Goal: Transaction & Acquisition: Book appointment/travel/reservation

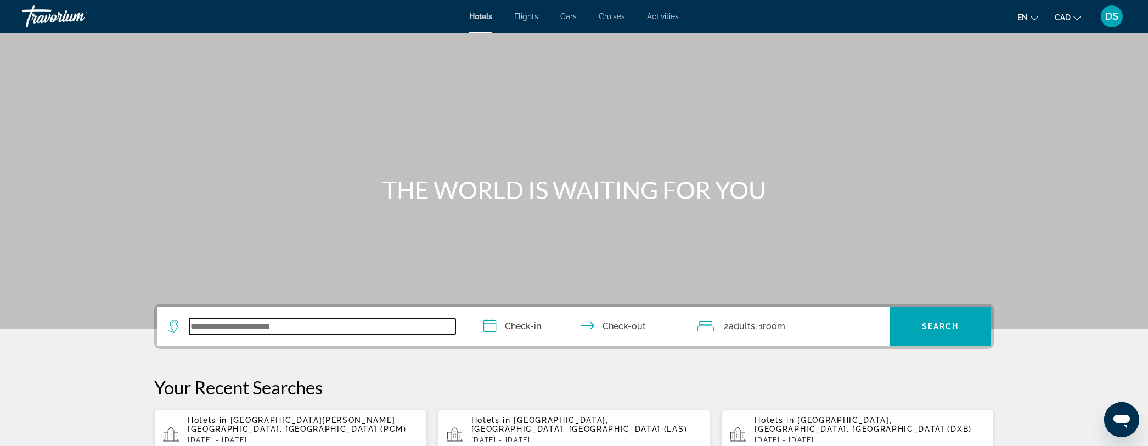
click at [300, 327] on input "Search widget" at bounding box center [322, 326] width 266 height 16
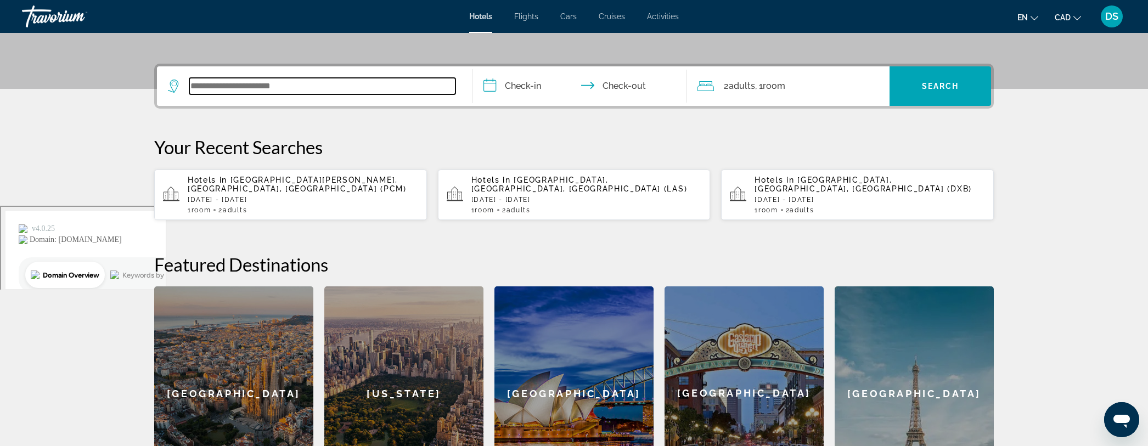
scroll to position [268, 0]
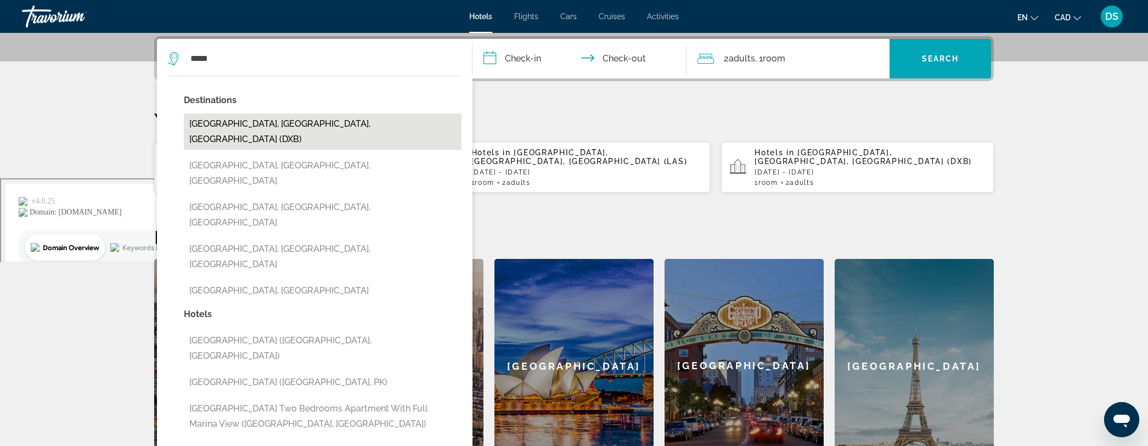
click at [315, 128] on button "[GEOGRAPHIC_DATA], [GEOGRAPHIC_DATA], [GEOGRAPHIC_DATA] (DXB)" at bounding box center [323, 132] width 278 height 36
type input "**********"
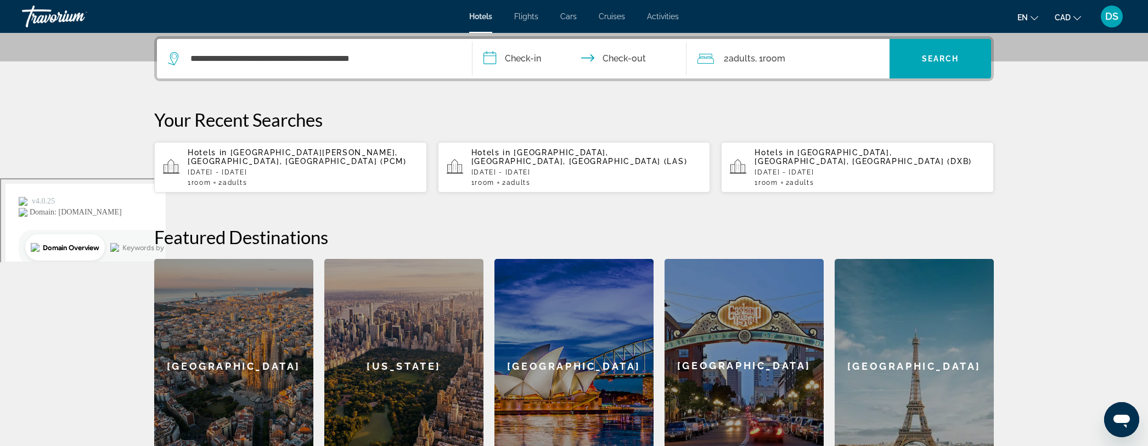
click at [520, 48] on input "**********" at bounding box center [582, 60] width 218 height 43
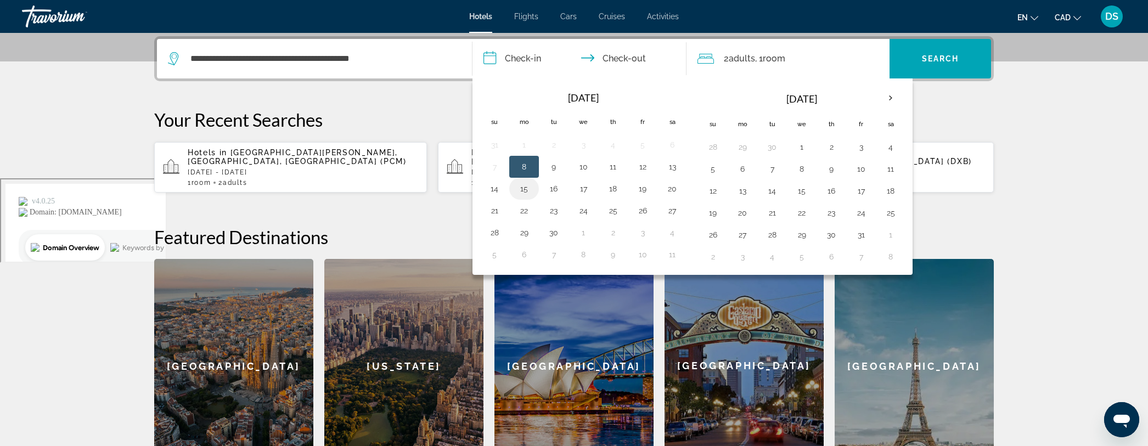
click at [524, 186] on button "15" at bounding box center [525, 188] width 18 height 15
click at [553, 188] on button "16" at bounding box center [554, 188] width 18 height 15
type input "**********"
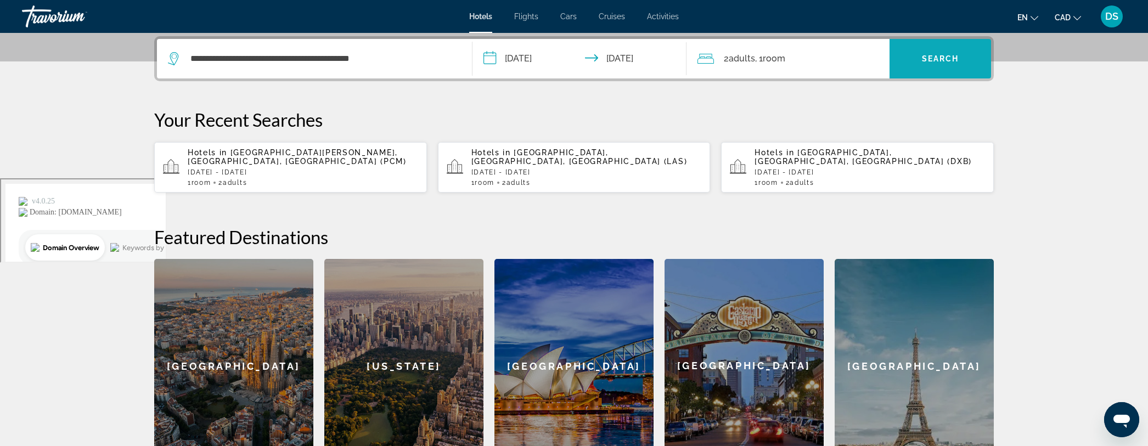
click at [915, 54] on span "Search widget" at bounding box center [941, 59] width 102 height 26
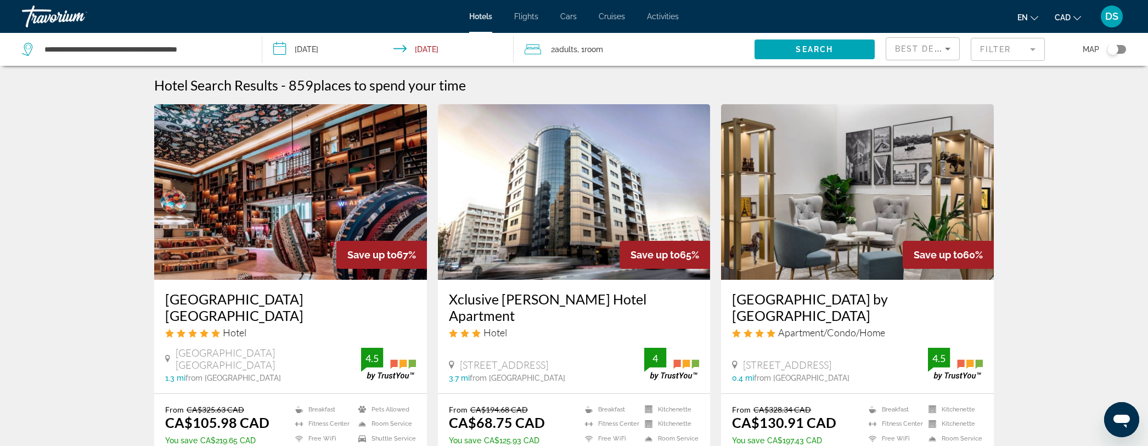
click at [1021, 35] on div "Filter" at bounding box center [1008, 49] width 74 height 33
click at [1014, 47] on mat-form-field "Filter" at bounding box center [1008, 49] width 74 height 23
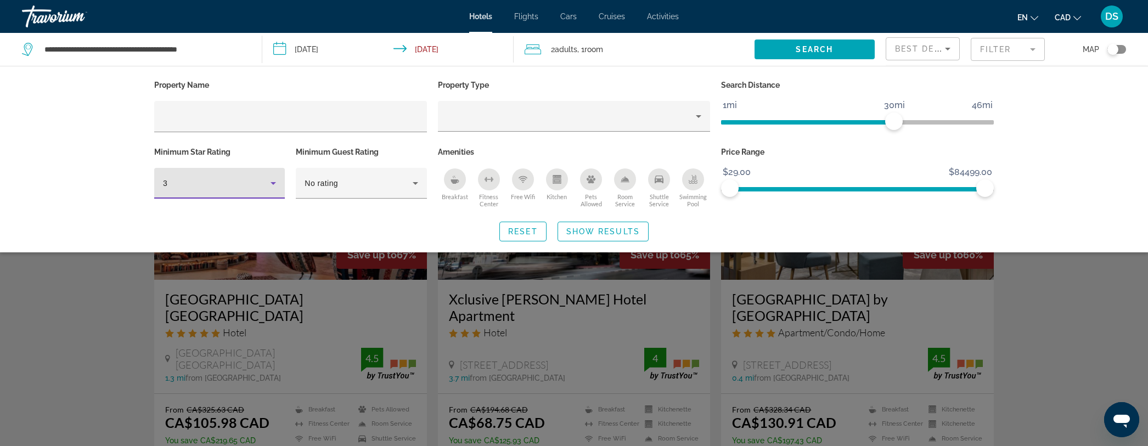
click at [236, 184] on div "3" at bounding box center [217, 183] width 108 height 13
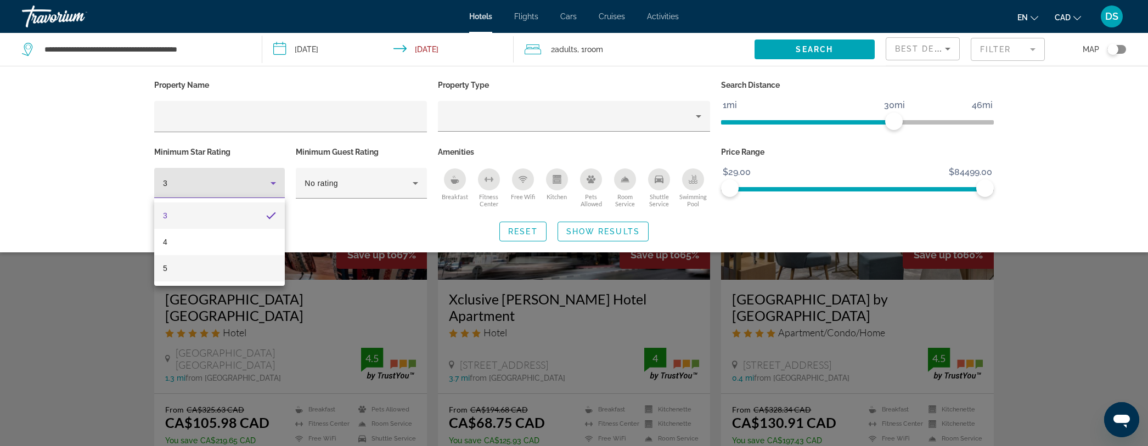
click at [187, 260] on mat-option "5" at bounding box center [219, 268] width 131 height 26
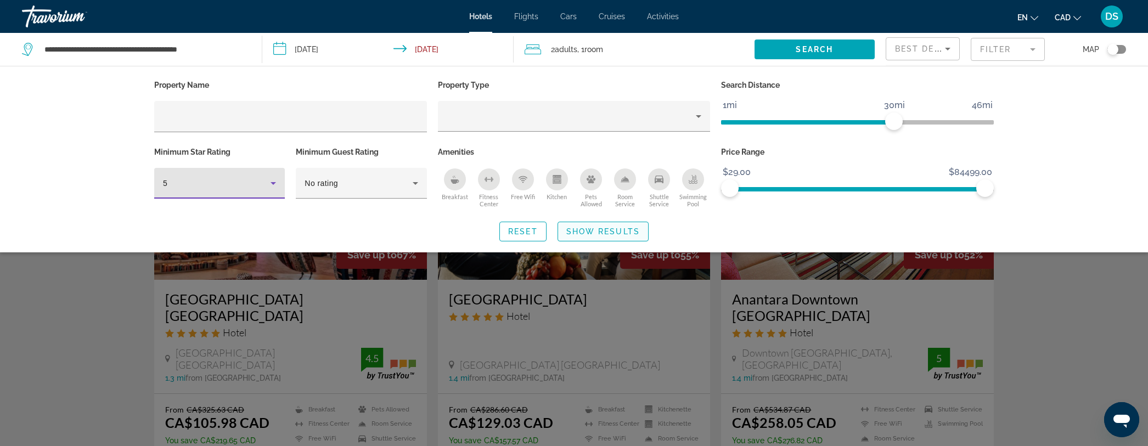
click at [623, 229] on span "Show Results" at bounding box center [604, 231] width 74 height 9
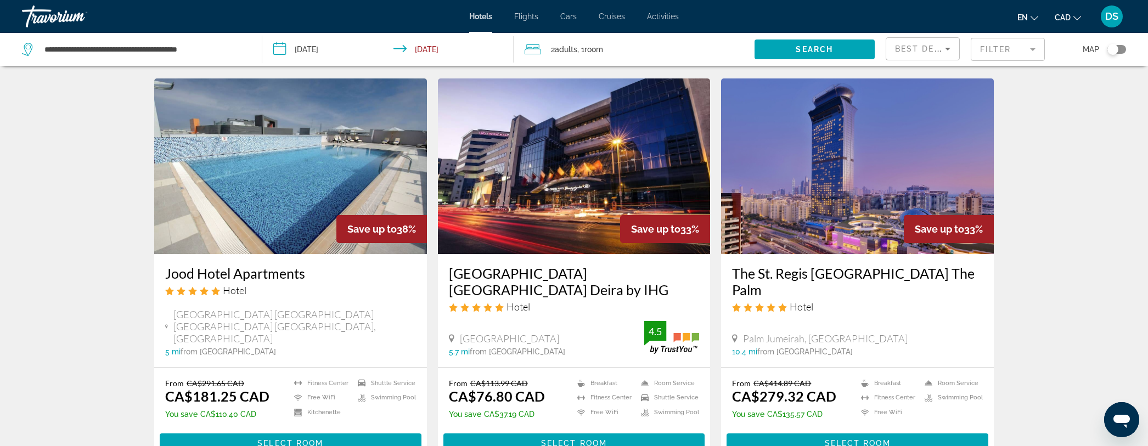
scroll to position [805, 0]
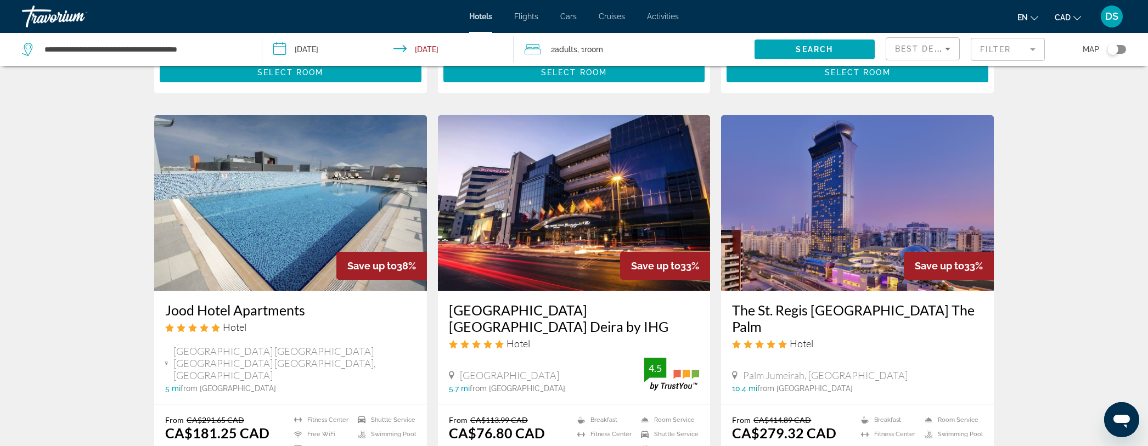
click at [826, 201] on img "Main content" at bounding box center [857, 203] width 273 height 176
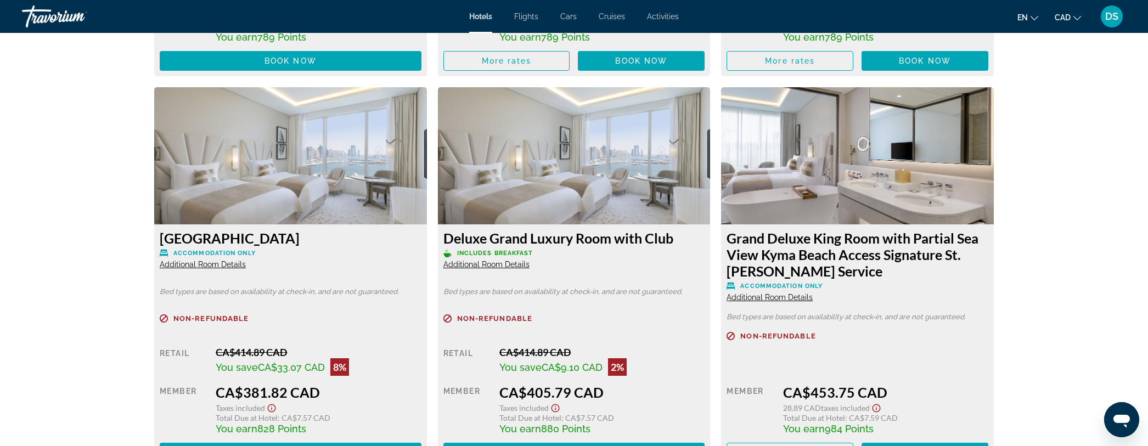
scroll to position [2379, 0]
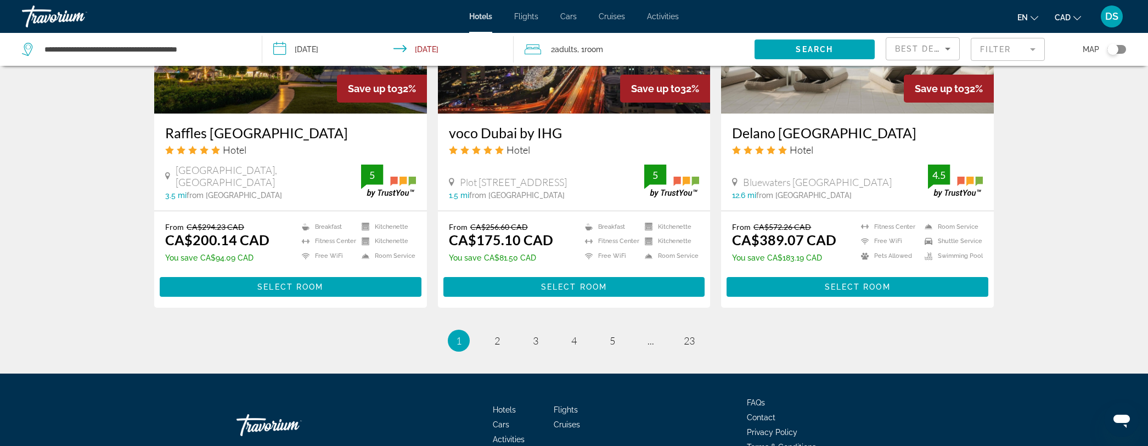
scroll to position [1391, 0]
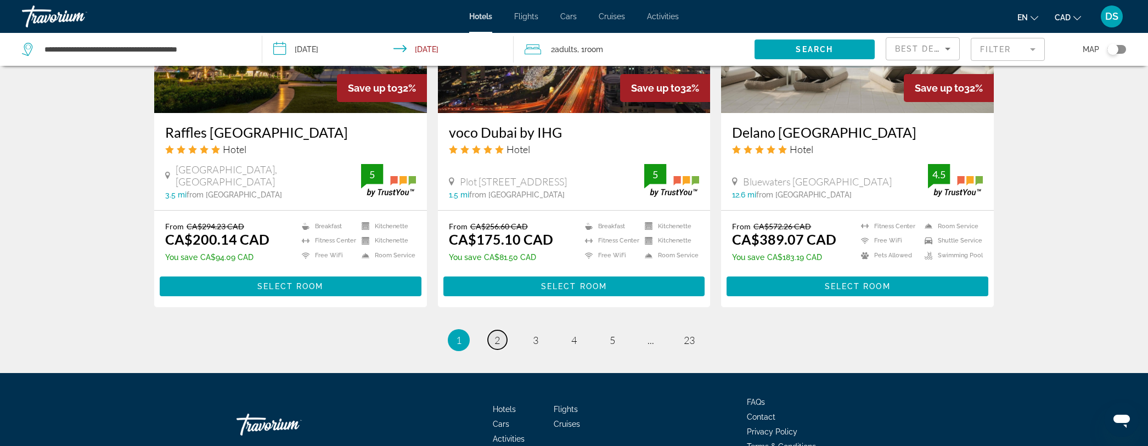
click at [498, 334] on span "2" at bounding box center [497, 340] width 5 height 12
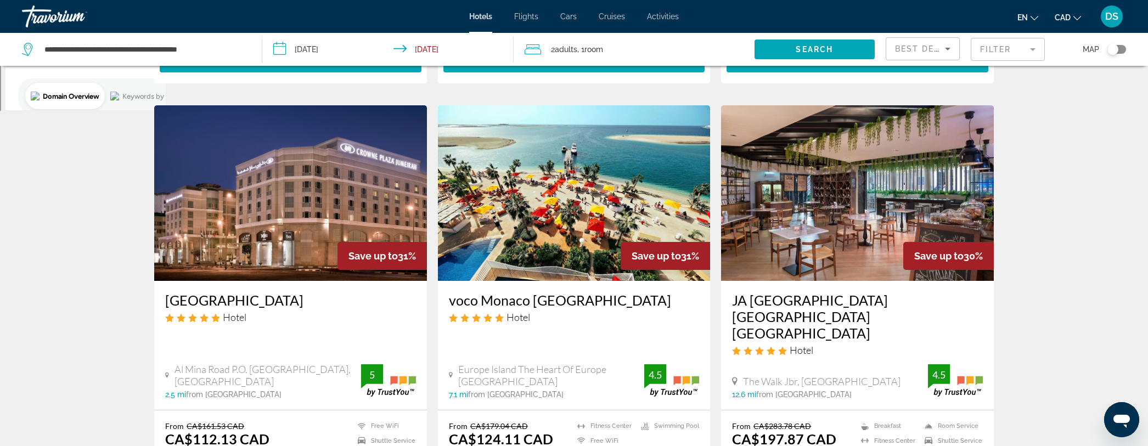
scroll to position [439, 0]
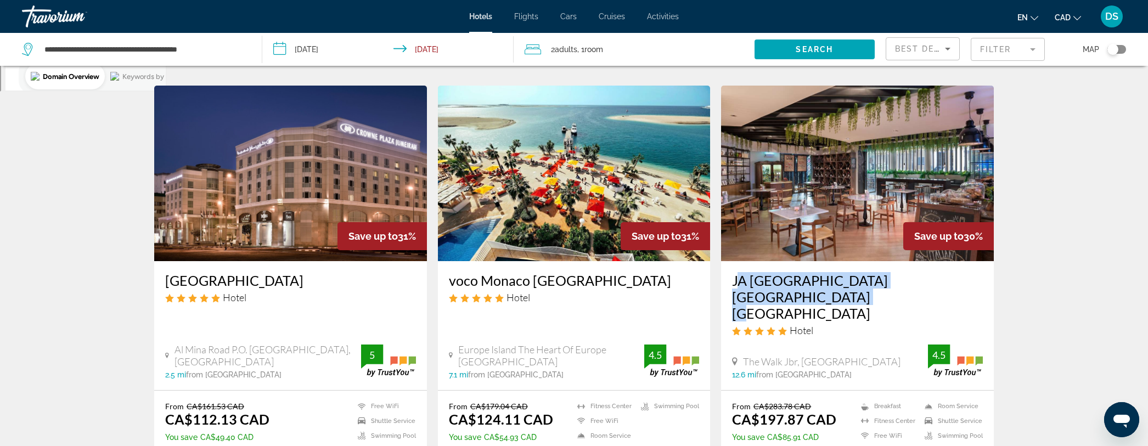
drag, startPoint x: 732, startPoint y: 242, endPoint x: 884, endPoint y: 265, distance: 153.3
click at [884, 265] on div "JA [GEOGRAPHIC_DATA] [GEOGRAPHIC_DATA] [GEOGRAPHIC_DATA] Hotel The [GEOGRAPHIC_…" at bounding box center [857, 325] width 273 height 129
copy h3 "JA [GEOGRAPHIC_DATA] [GEOGRAPHIC_DATA] [GEOGRAPHIC_DATA]"
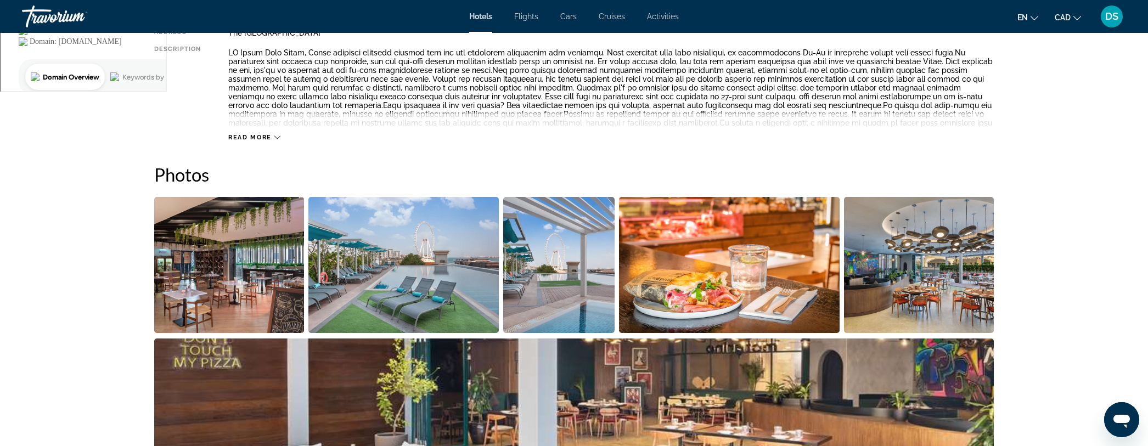
scroll to position [439, 0]
click at [239, 292] on img "Open full-screen image slider" at bounding box center [229, 265] width 150 height 136
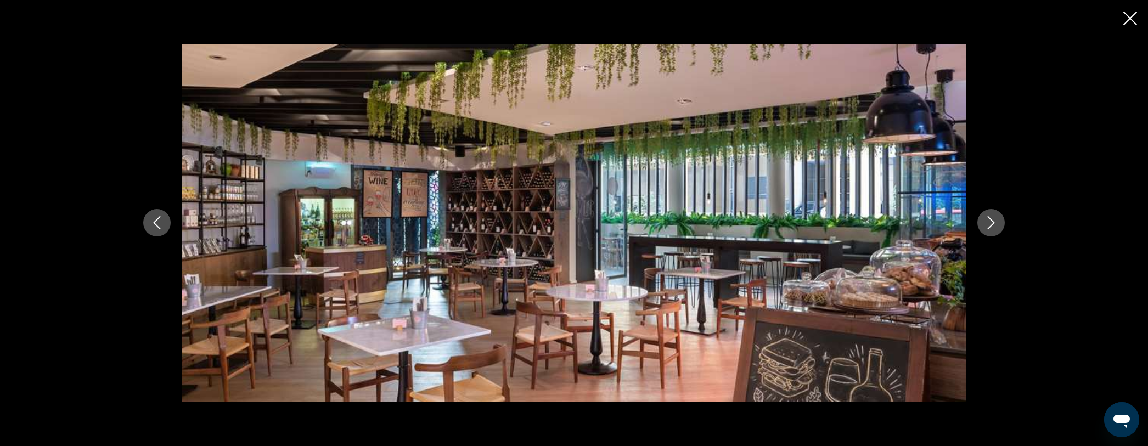
click at [995, 228] on icon "Next image" at bounding box center [991, 222] width 13 height 13
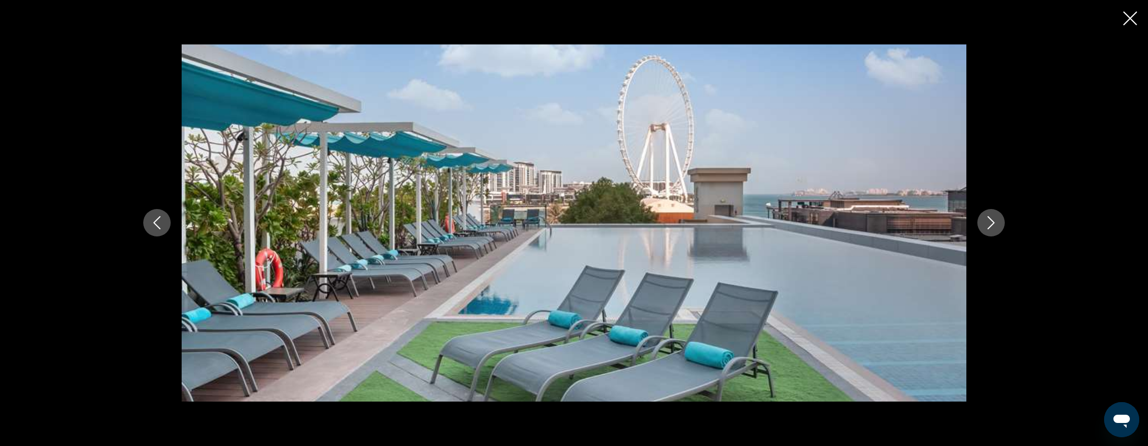
click at [995, 228] on icon "Next image" at bounding box center [991, 222] width 13 height 13
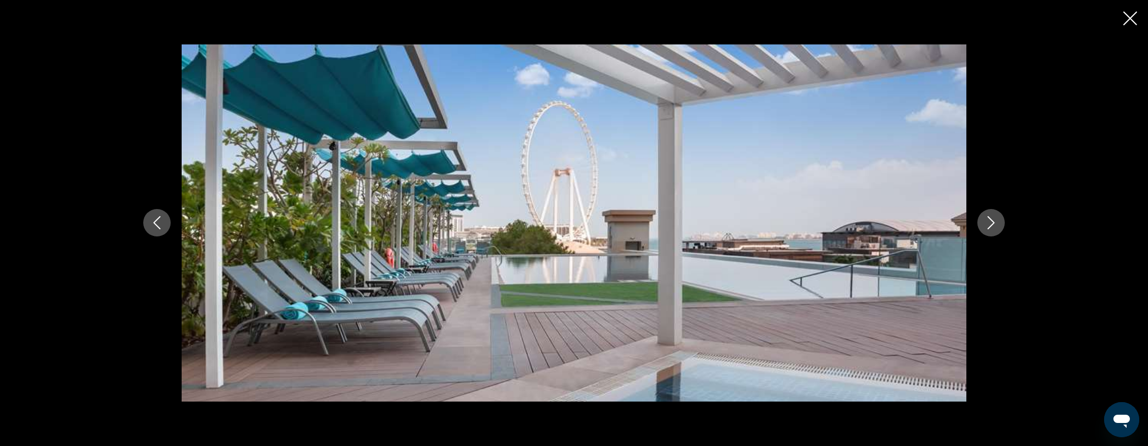
click at [995, 228] on icon "Next image" at bounding box center [991, 222] width 13 height 13
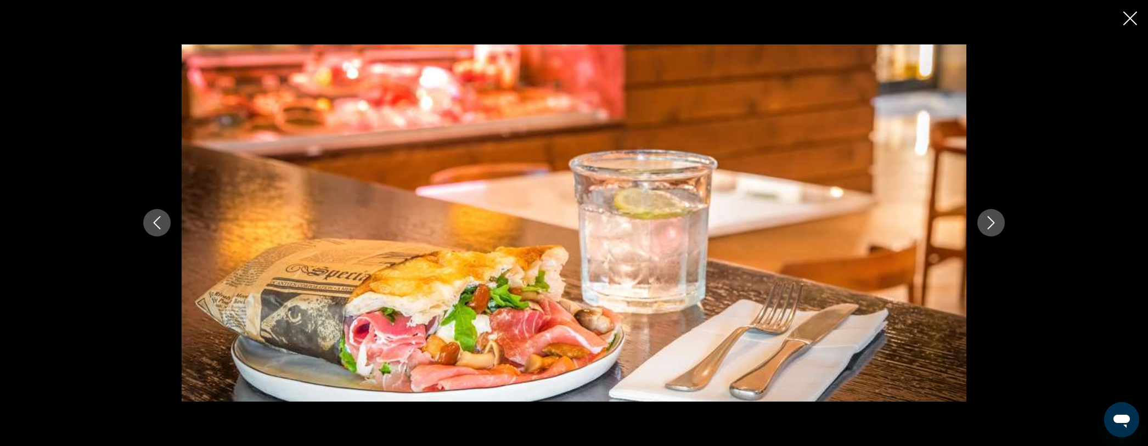
click at [995, 228] on icon "Next image" at bounding box center [991, 222] width 13 height 13
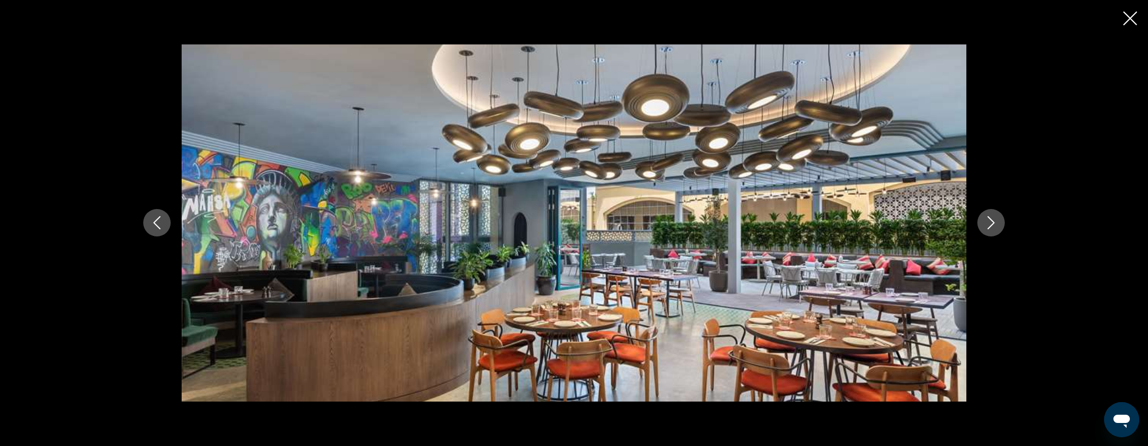
click at [995, 228] on icon "Next image" at bounding box center [991, 222] width 13 height 13
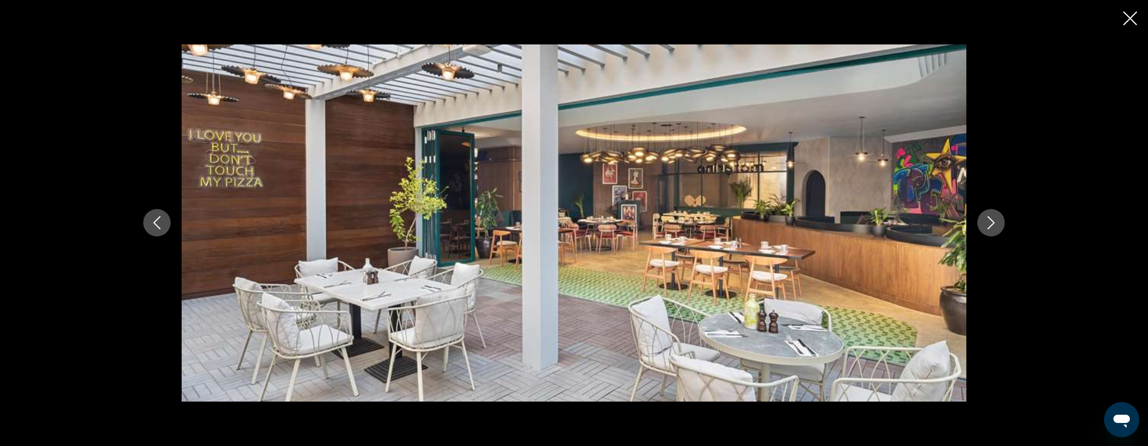
click at [995, 228] on icon "Next image" at bounding box center [991, 222] width 13 height 13
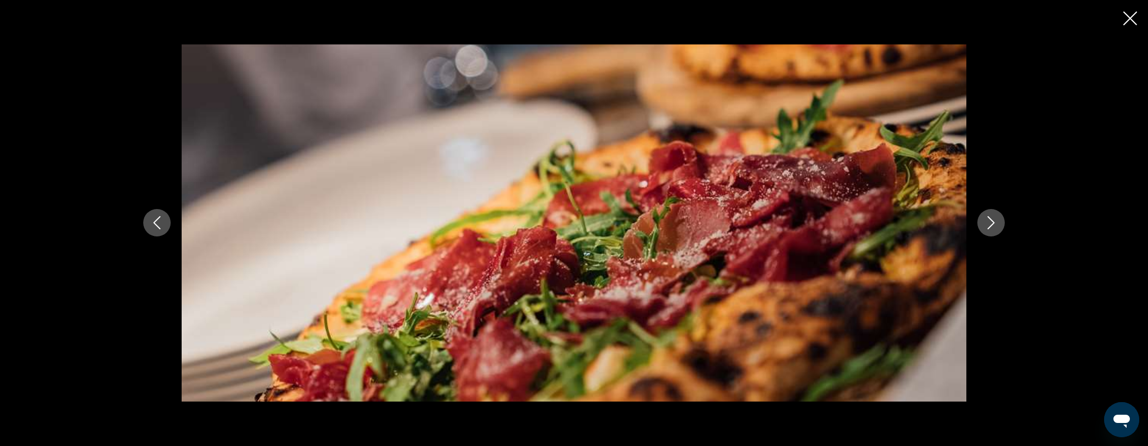
click at [995, 228] on icon "Next image" at bounding box center [991, 222] width 13 height 13
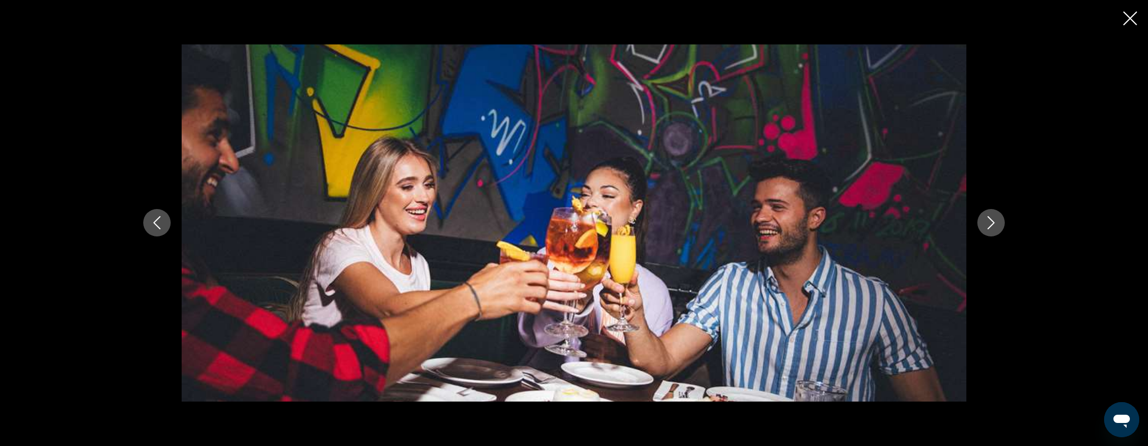
click at [995, 228] on icon "Next image" at bounding box center [991, 222] width 13 height 13
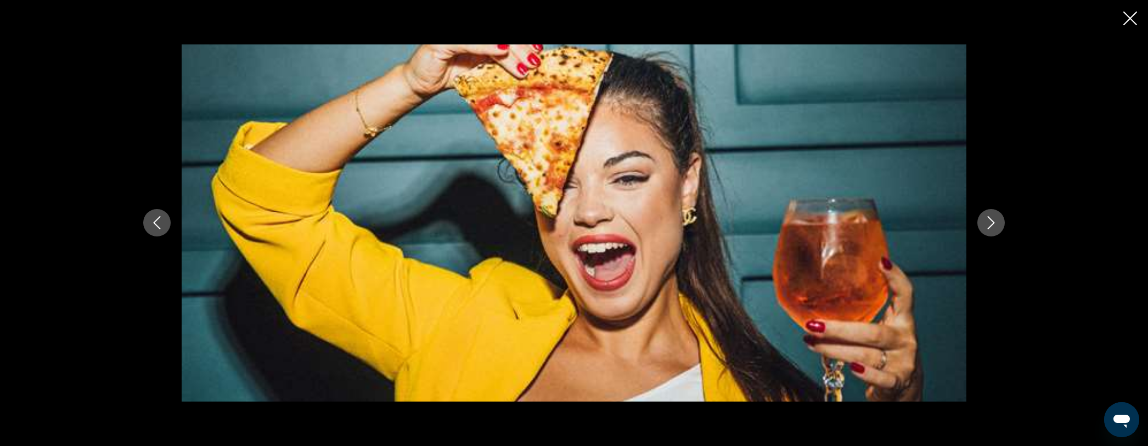
click at [995, 228] on icon "Next image" at bounding box center [991, 222] width 13 height 13
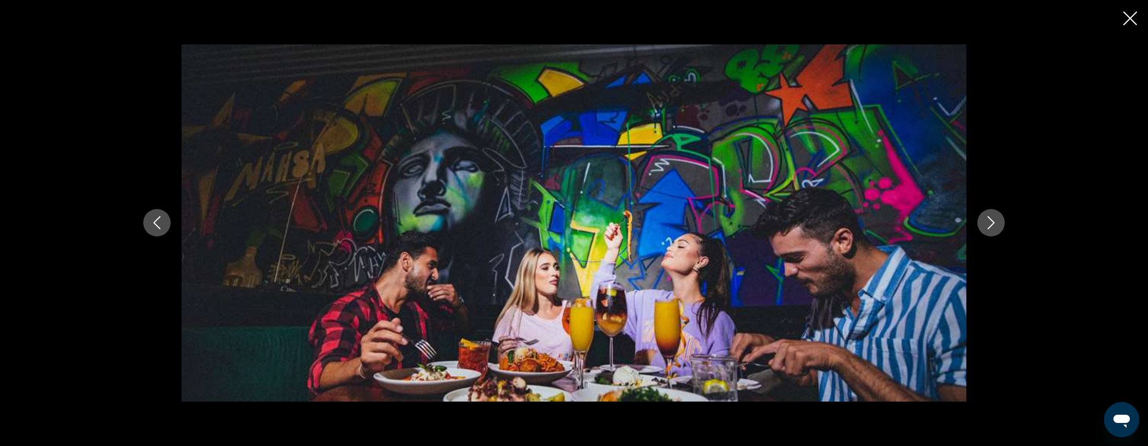
click at [995, 228] on icon "Next image" at bounding box center [991, 222] width 13 height 13
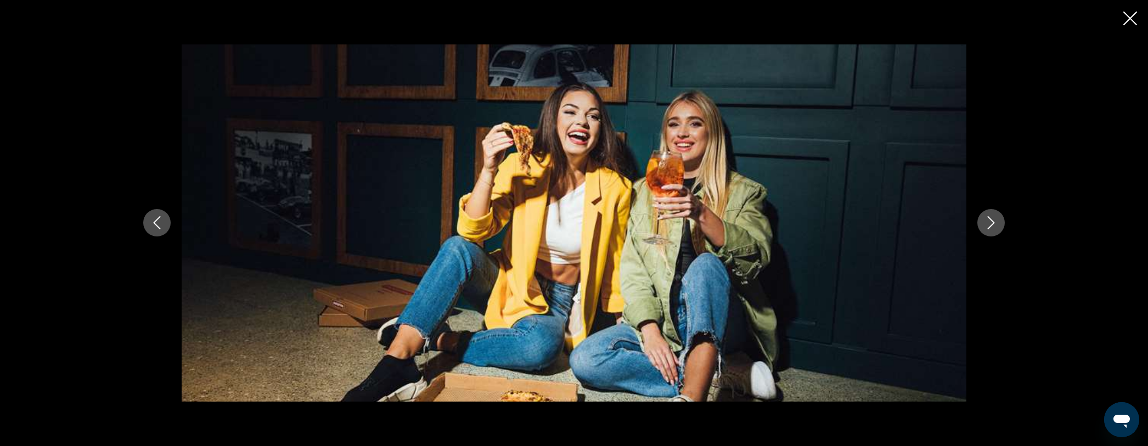
click at [995, 228] on icon "Next image" at bounding box center [991, 222] width 13 height 13
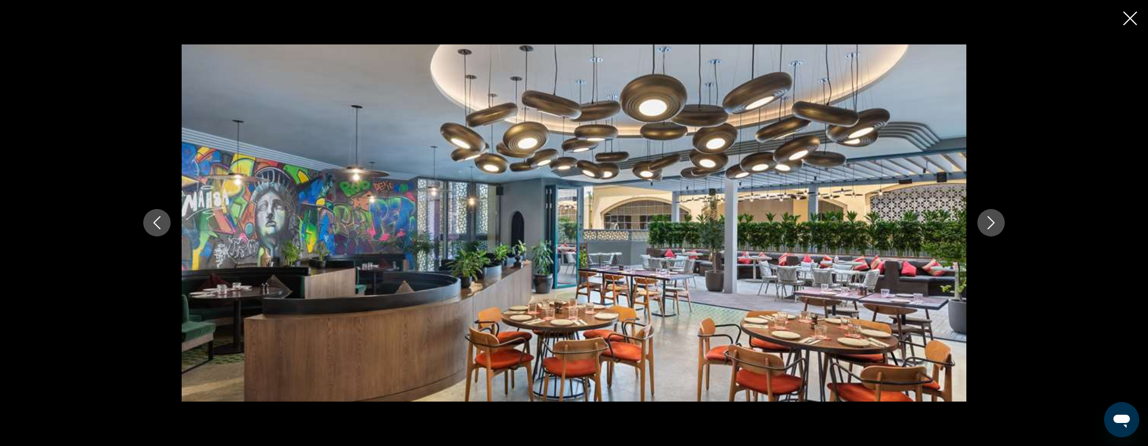
click at [995, 228] on icon "Next image" at bounding box center [991, 222] width 13 height 13
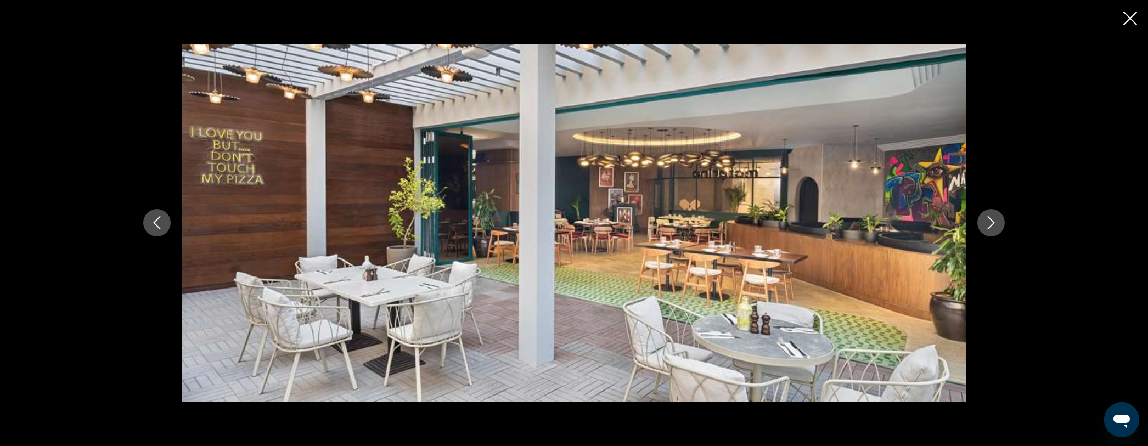
click at [995, 228] on icon "Next image" at bounding box center [991, 222] width 13 height 13
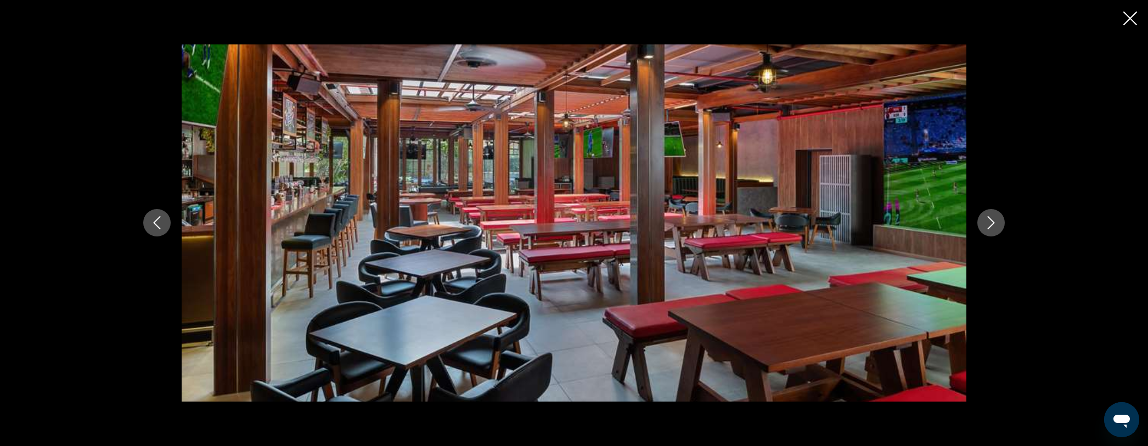
click at [995, 228] on icon "Next image" at bounding box center [991, 222] width 13 height 13
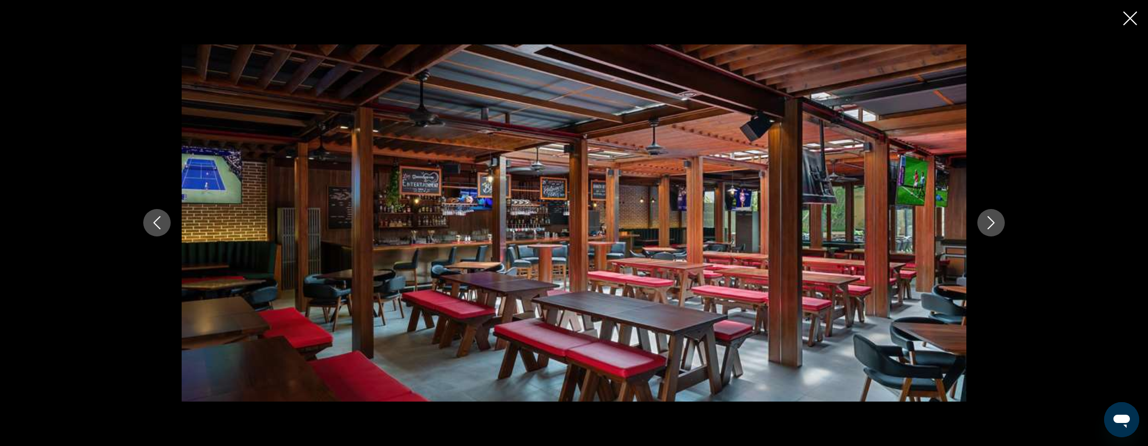
click at [995, 228] on icon "Next image" at bounding box center [991, 222] width 13 height 13
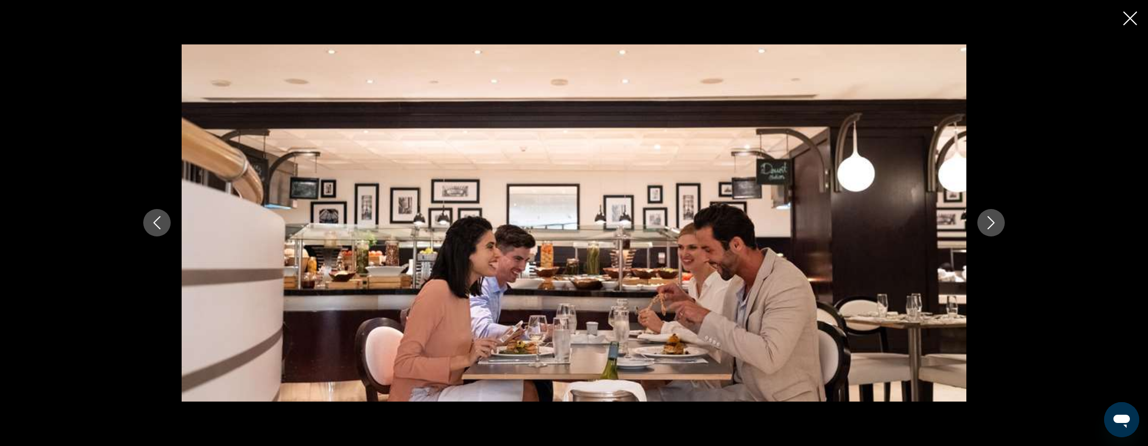
click at [995, 228] on icon "Next image" at bounding box center [991, 222] width 13 height 13
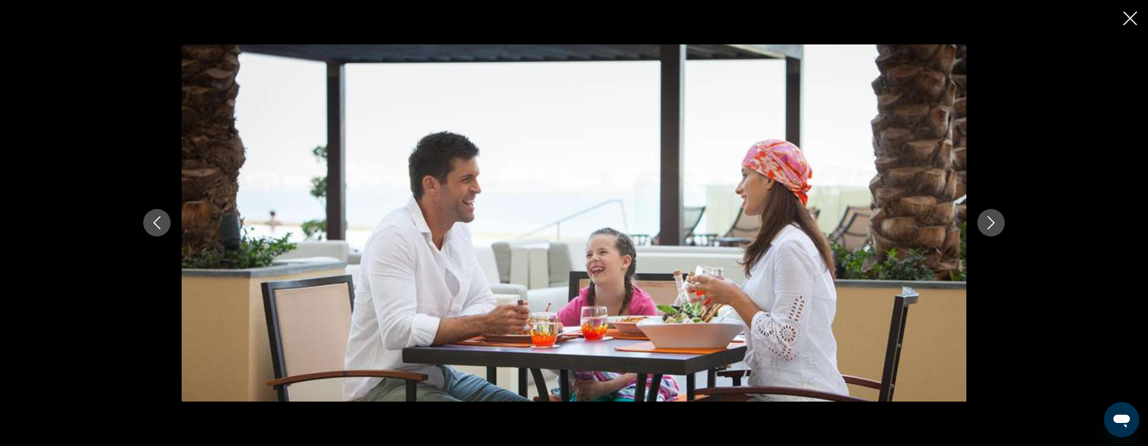
click at [995, 228] on icon "Next image" at bounding box center [991, 222] width 13 height 13
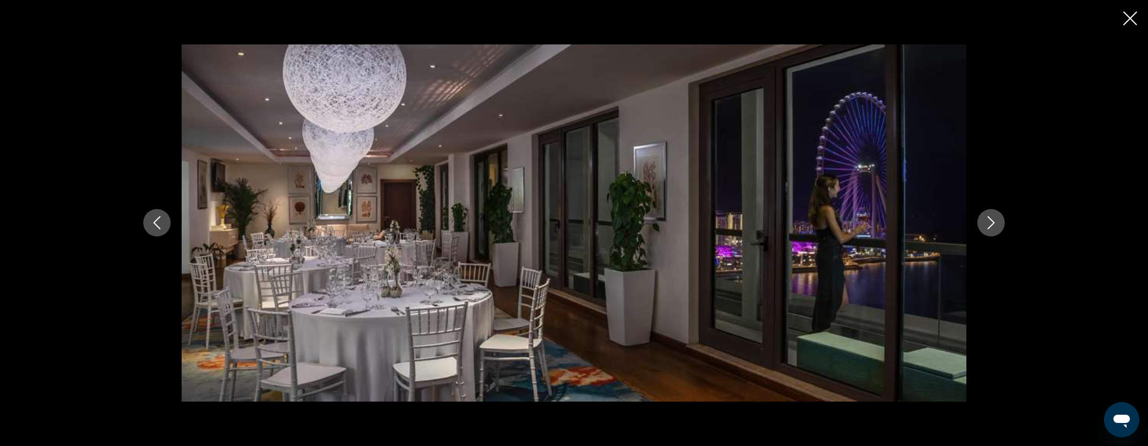
click at [995, 228] on icon "Next image" at bounding box center [991, 222] width 13 height 13
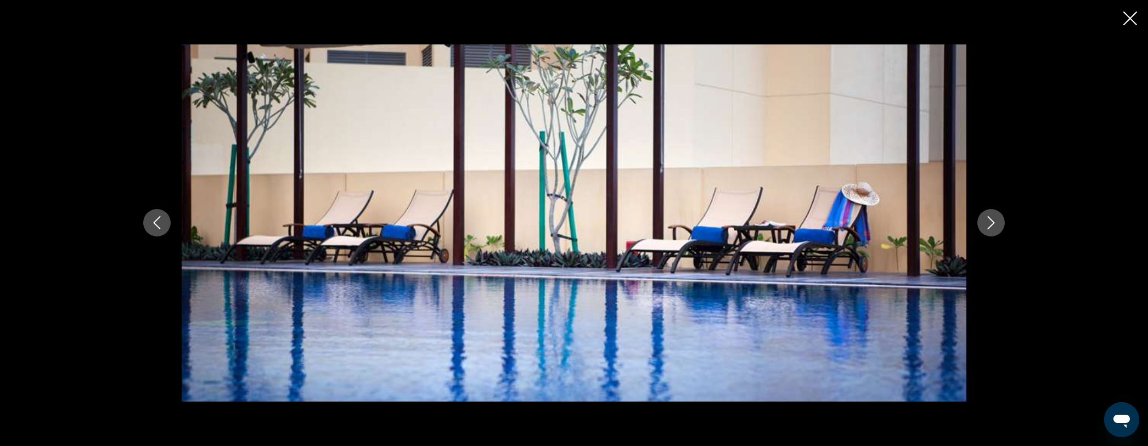
click at [995, 228] on icon "Next image" at bounding box center [991, 222] width 13 height 13
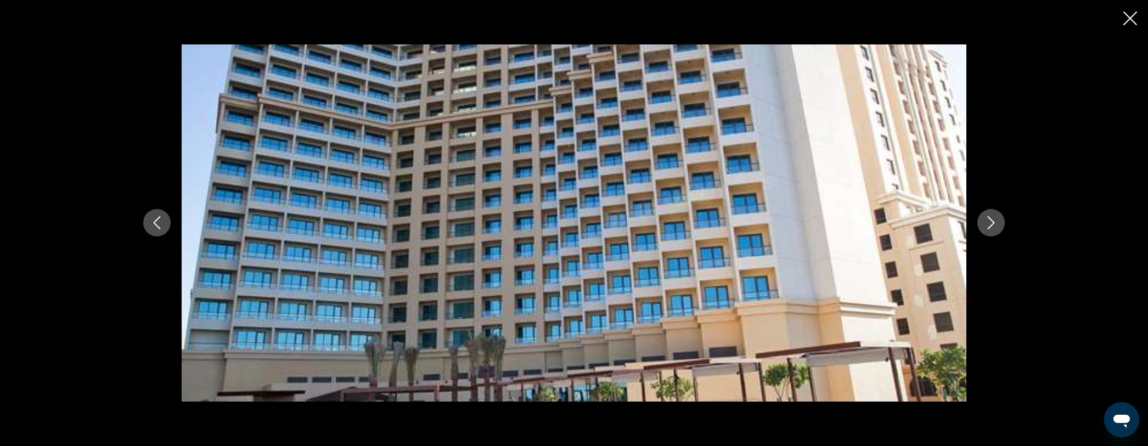
click at [995, 228] on icon "Next image" at bounding box center [991, 222] width 13 height 13
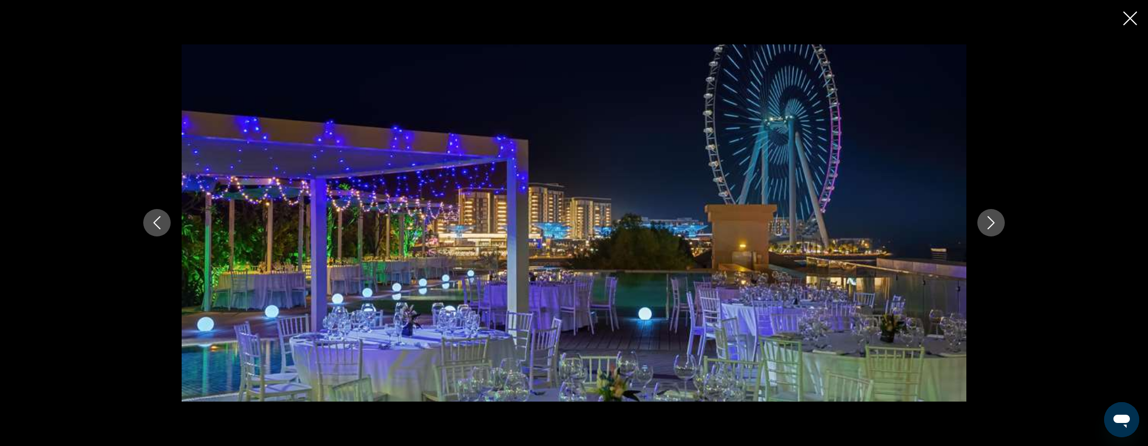
click at [995, 227] on icon "Next image" at bounding box center [991, 222] width 13 height 13
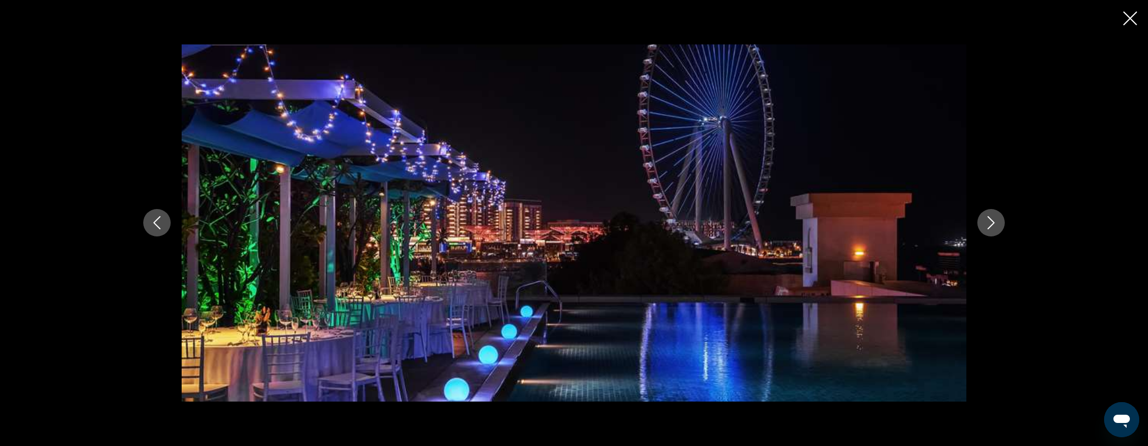
click at [995, 227] on icon "Next image" at bounding box center [991, 222] width 13 height 13
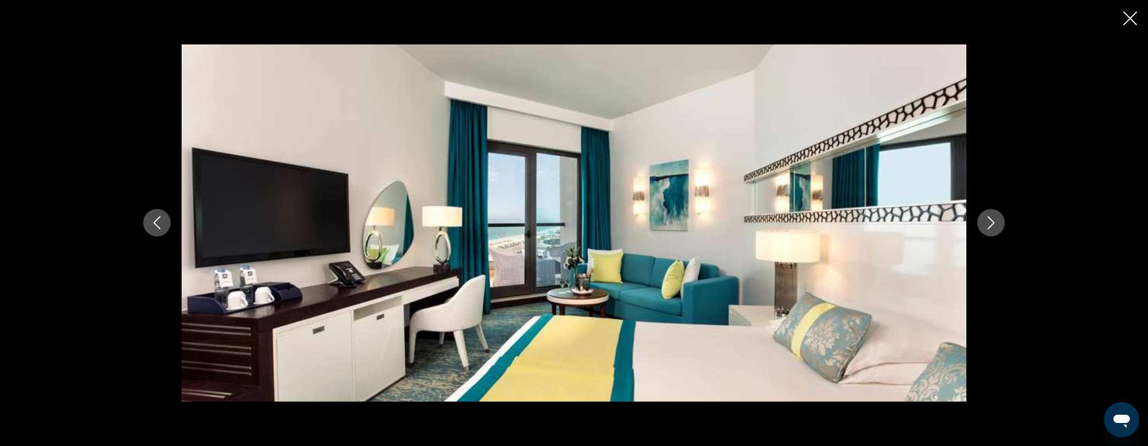
click at [995, 227] on icon "Next image" at bounding box center [991, 222] width 13 height 13
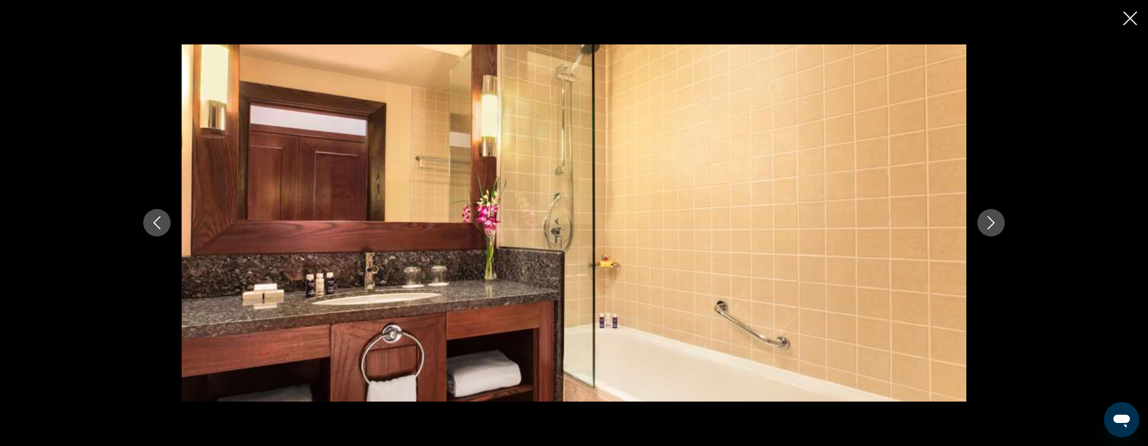
click at [995, 227] on icon "Next image" at bounding box center [991, 222] width 13 height 13
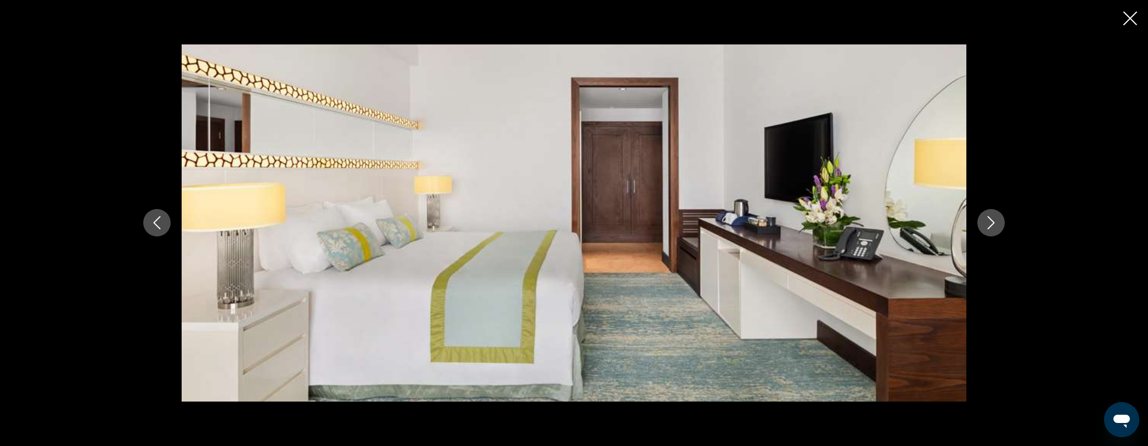
click at [995, 227] on icon "Next image" at bounding box center [991, 222] width 13 height 13
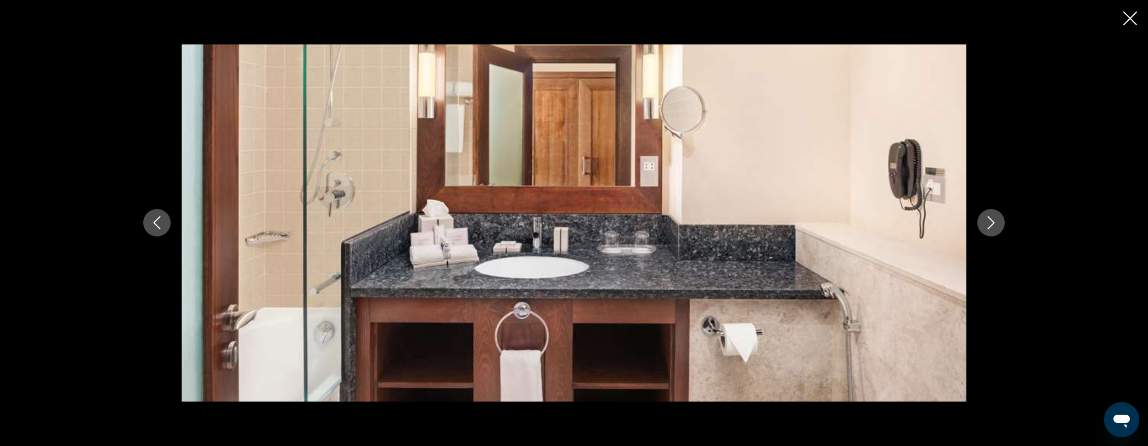
click at [995, 227] on icon "Next image" at bounding box center [991, 222] width 13 height 13
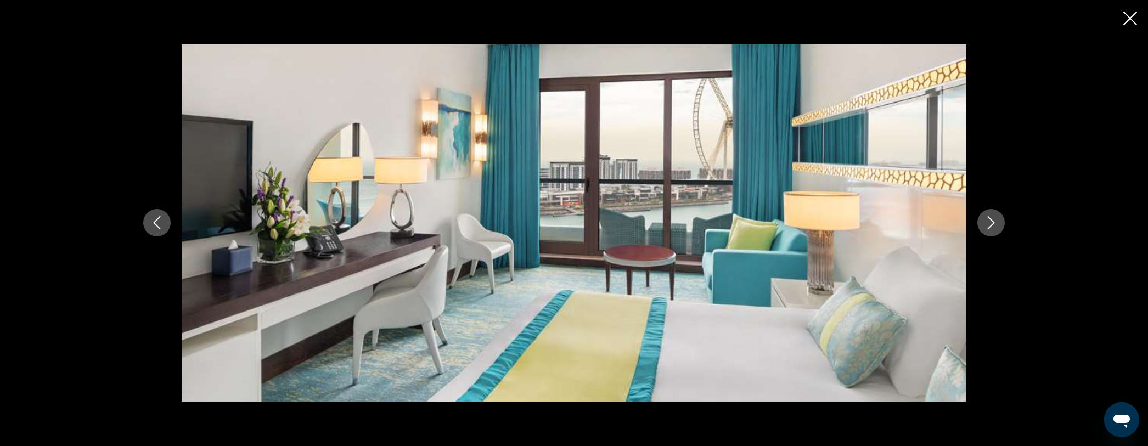
click at [1129, 18] on icon "Close slideshow" at bounding box center [1131, 19] width 14 height 14
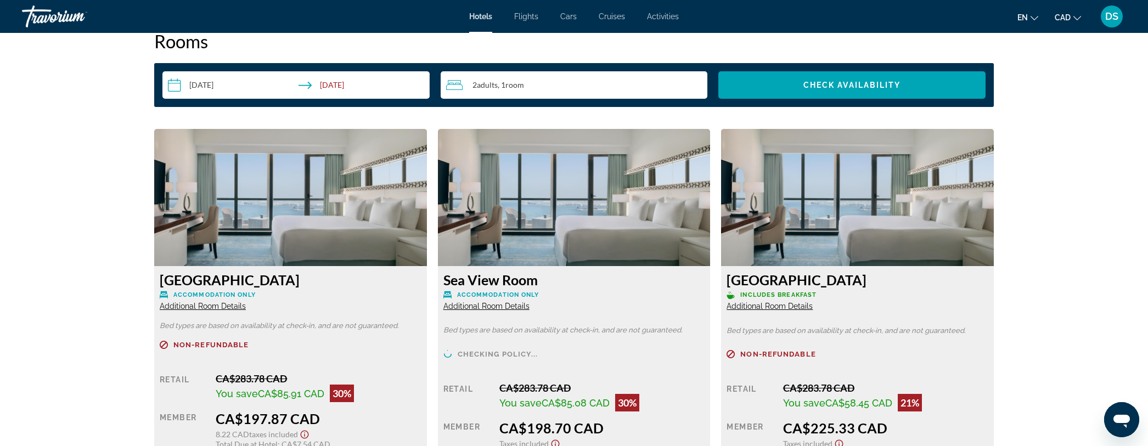
scroll to position [1500, 0]
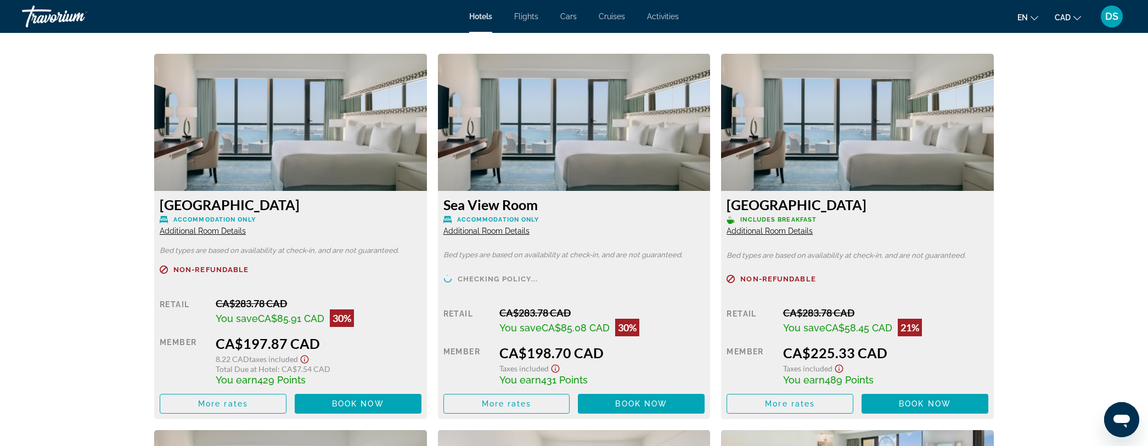
drag, startPoint x: 990, startPoint y: 207, endPoint x: 1002, endPoint y: 205, distance: 11.6
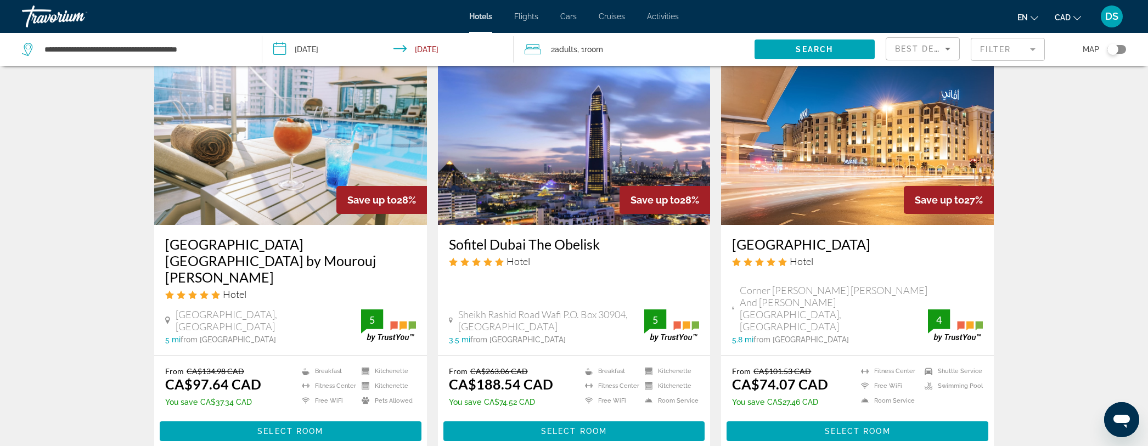
scroll to position [1427, 0]
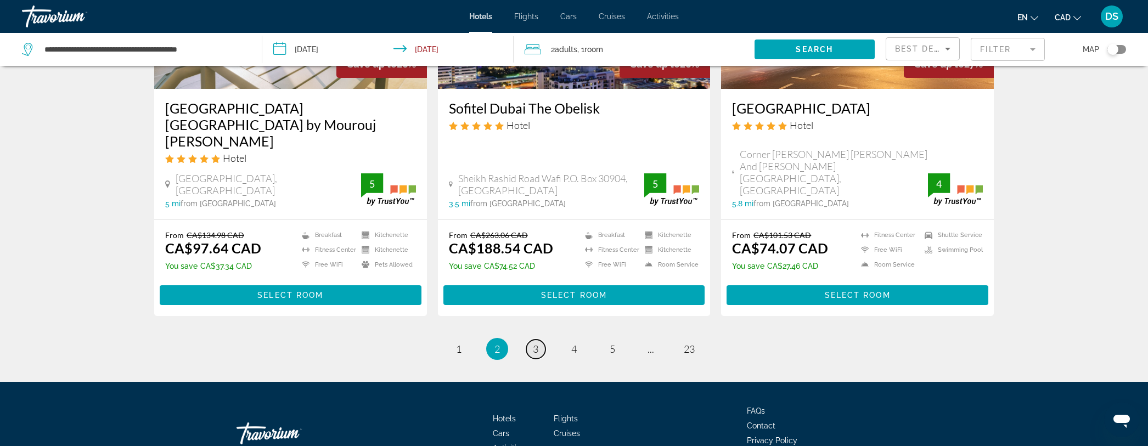
click at [534, 343] on span "3" at bounding box center [535, 349] width 5 height 12
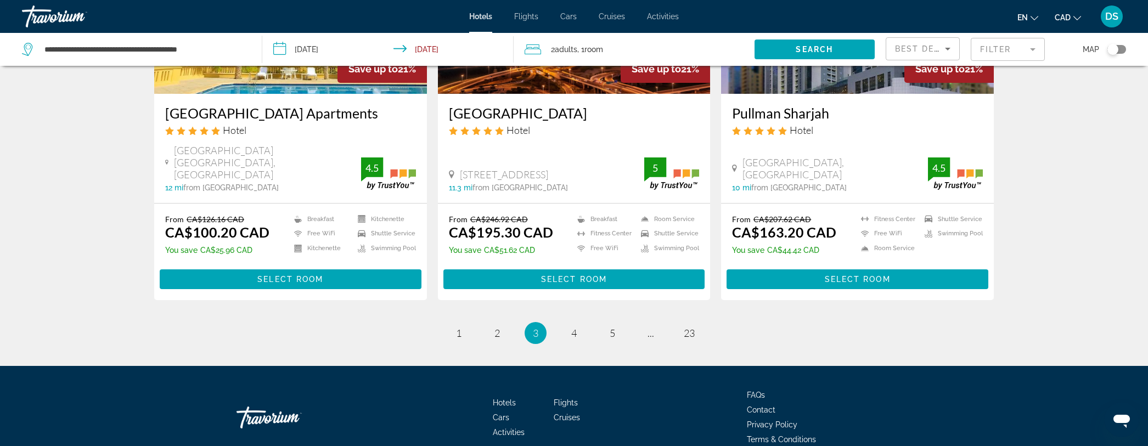
scroll to position [1423, 0]
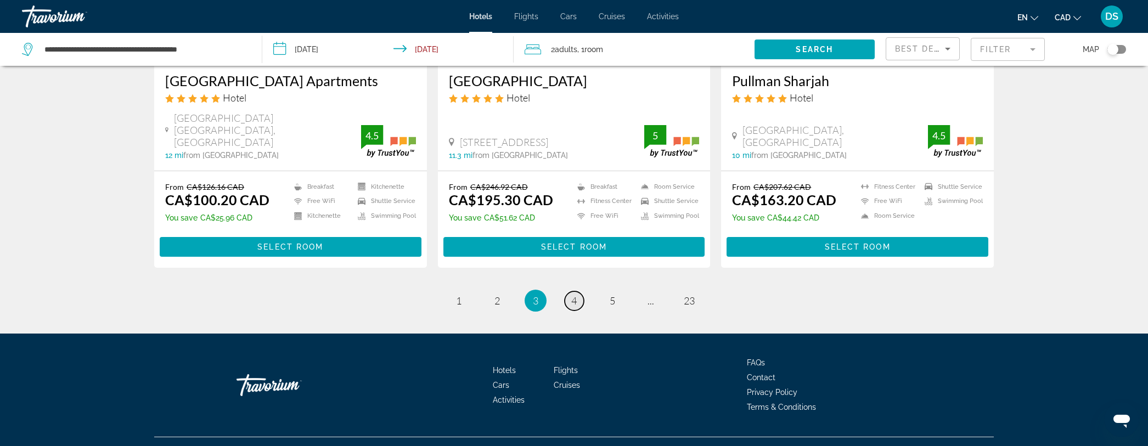
click at [571, 295] on span "4" at bounding box center [573, 301] width 5 height 12
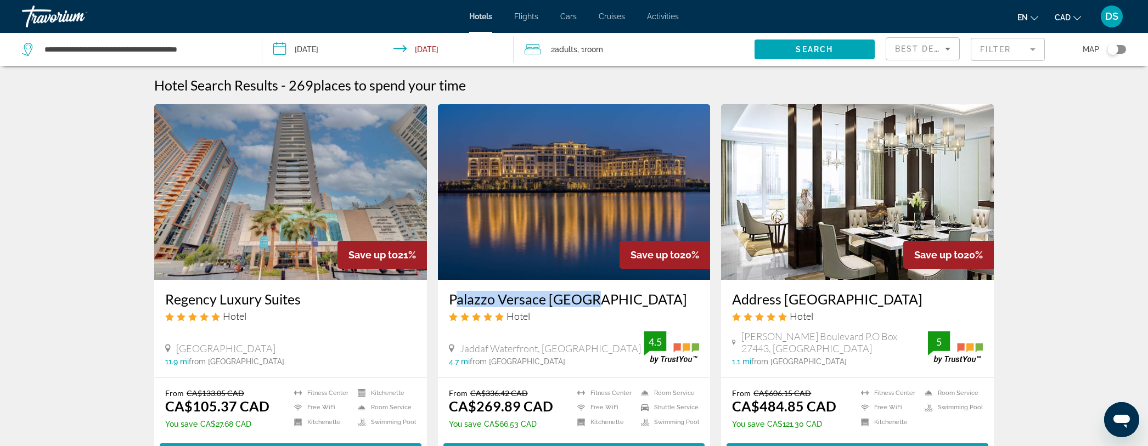
drag, startPoint x: 449, startPoint y: 285, endPoint x: 596, endPoint y: 281, distance: 146.7
click at [596, 281] on div "Palazzo Versace [GEOGRAPHIC_DATA] Hotel [GEOGRAPHIC_DATA], [GEOGRAPHIC_DATA] 4.…" at bounding box center [574, 328] width 273 height 97
copy h3 "Palazzo Versace [GEOGRAPHIC_DATA]"
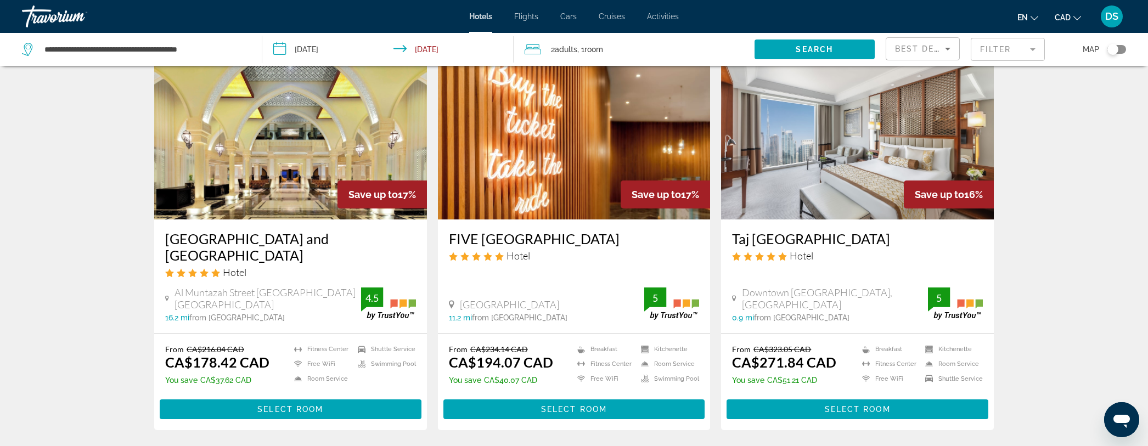
scroll to position [1273, 0]
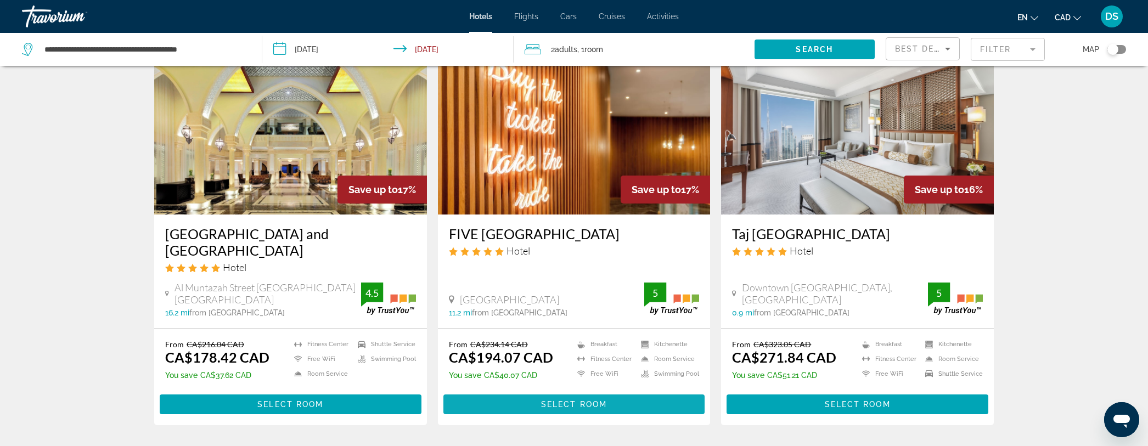
click at [510, 391] on span "Main content" at bounding box center [575, 404] width 262 height 26
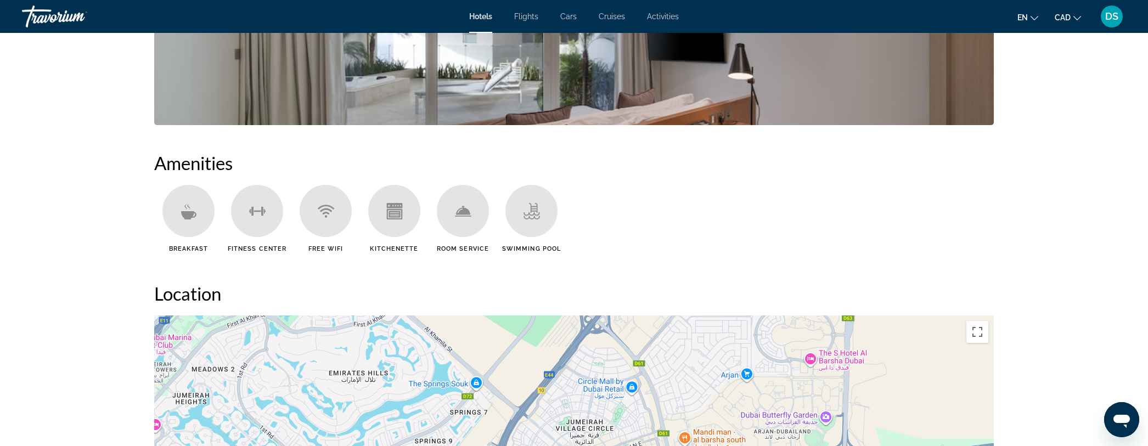
scroll to position [915, 0]
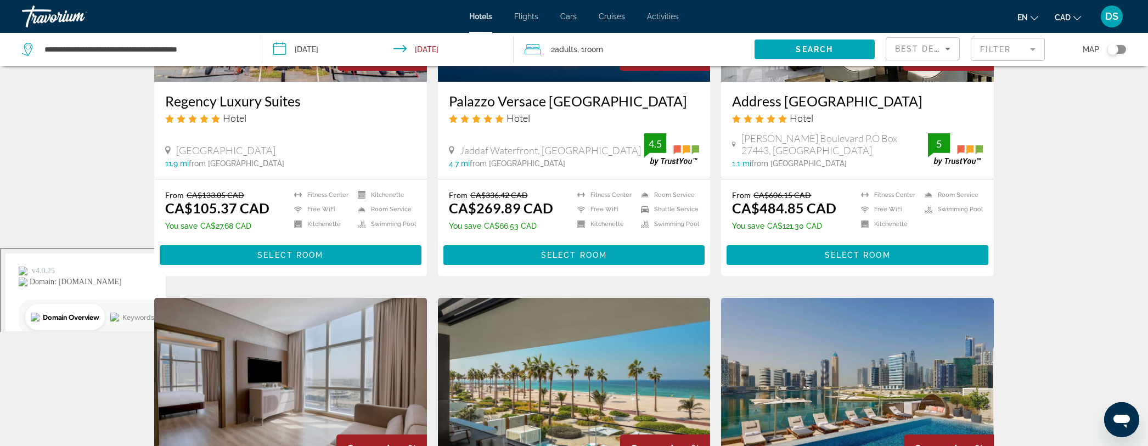
scroll to position [73, 0]
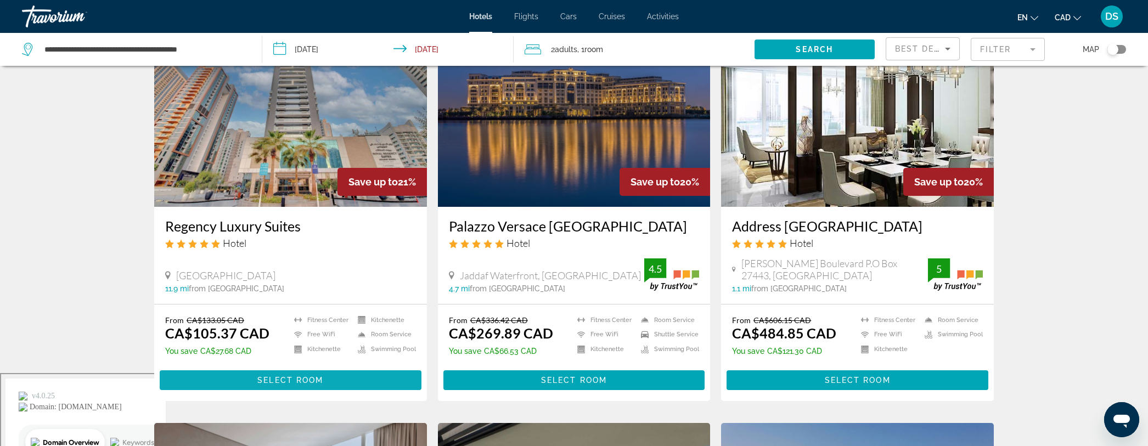
click at [241, 381] on span "Main content" at bounding box center [291, 380] width 262 height 26
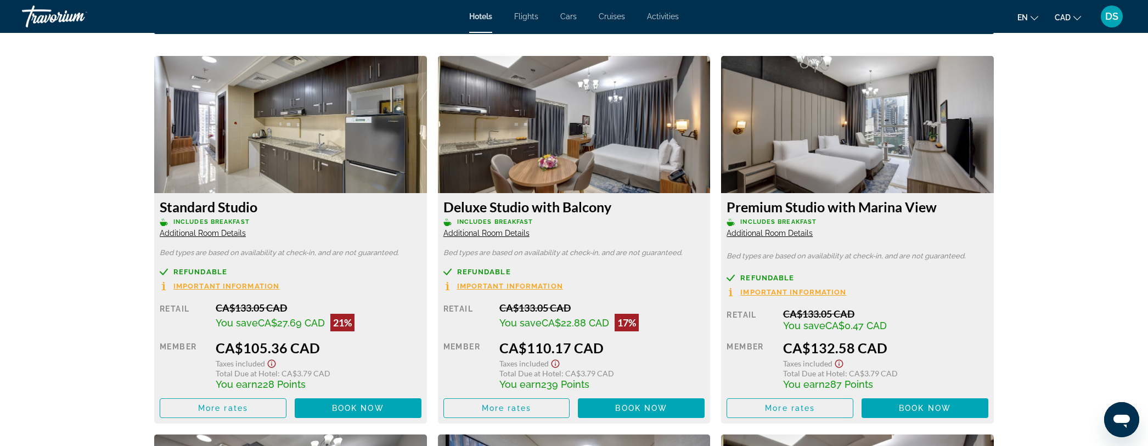
scroll to position [1540, 0]
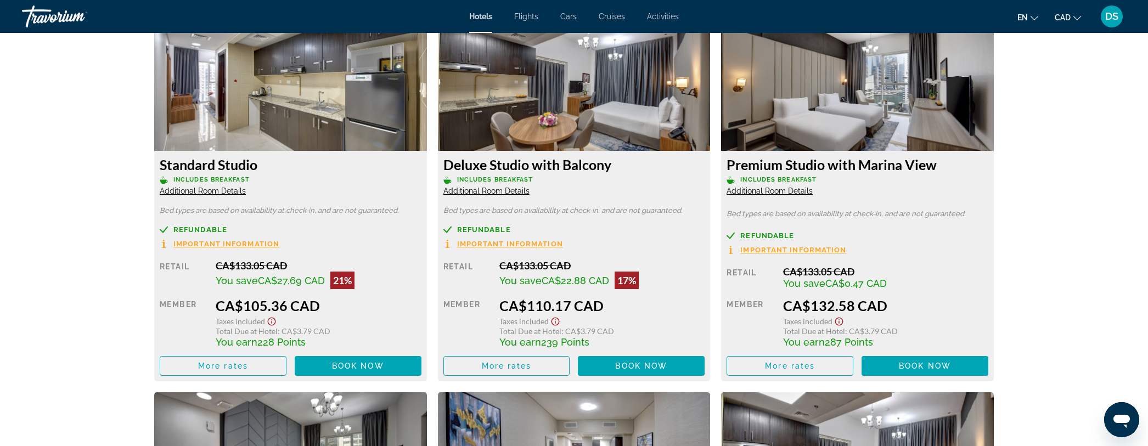
click at [780, 117] on img "Main content" at bounding box center [857, 82] width 273 height 137
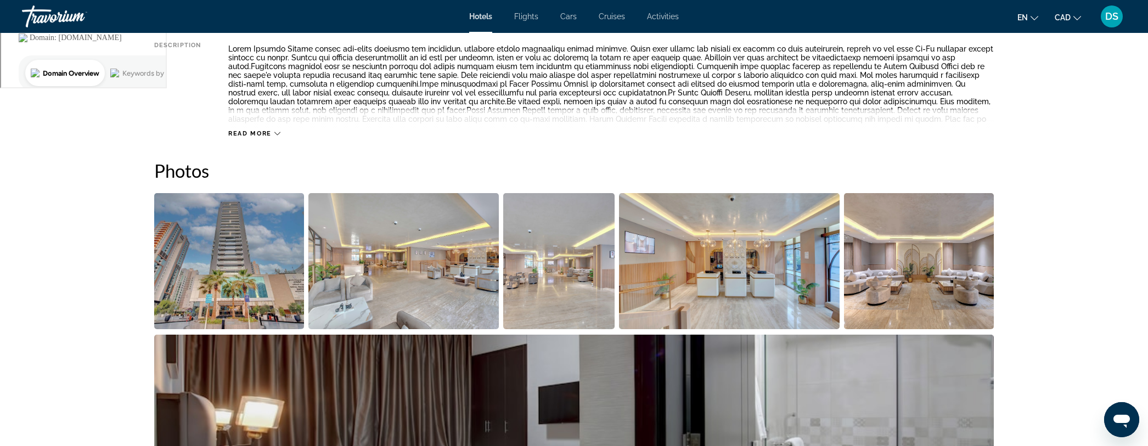
scroll to position [296, 0]
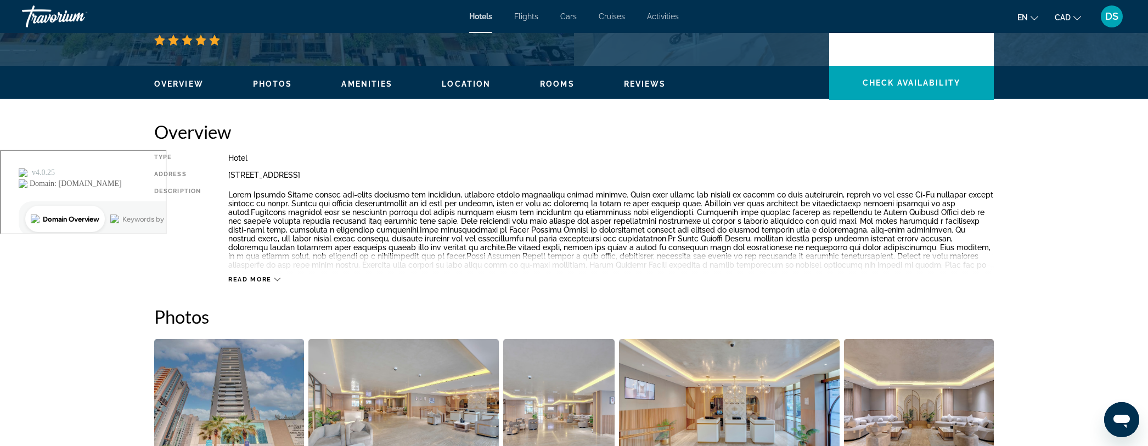
click at [260, 280] on span "Read more" at bounding box center [249, 279] width 43 height 7
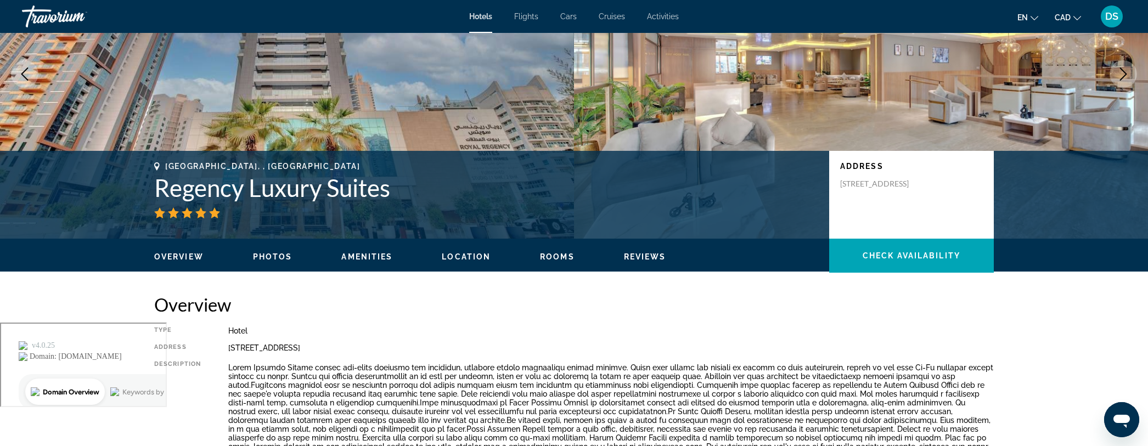
scroll to position [113, 0]
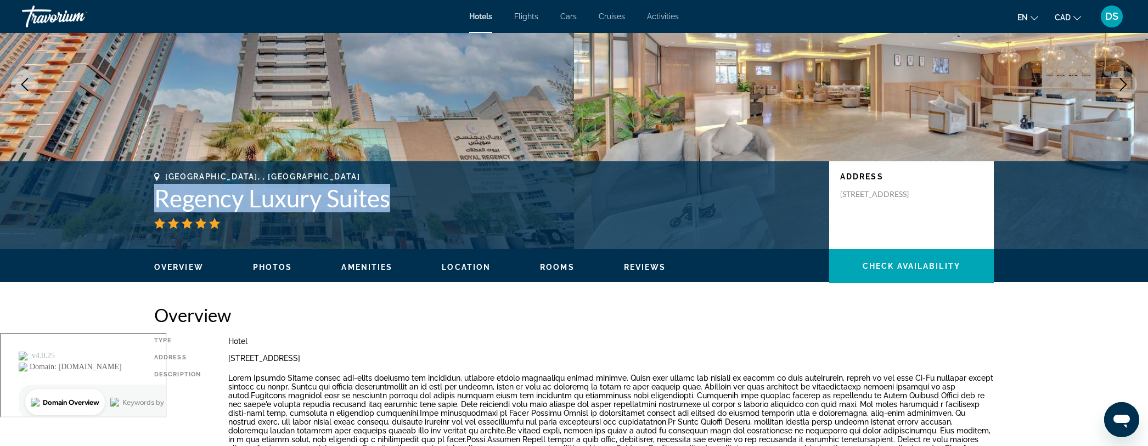
drag, startPoint x: 148, startPoint y: 192, endPoint x: 408, endPoint y: 211, distance: 260.9
click at [408, 211] on div "[GEOGRAPHIC_DATA], , [GEOGRAPHIC_DATA] Regency Luxury Suites Address [STREET_AD…" at bounding box center [574, 205] width 884 height 66
copy h1 "Regency Luxury Suites"
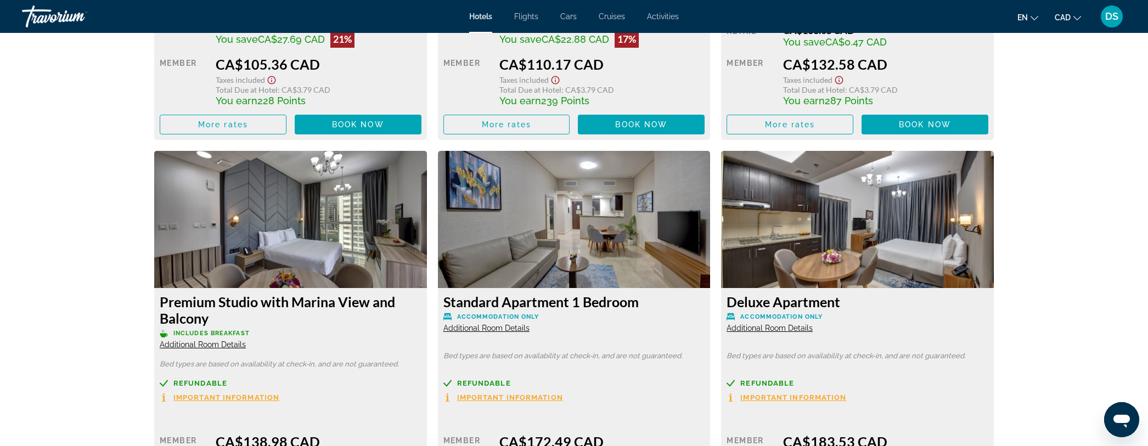
scroll to position [1797, 0]
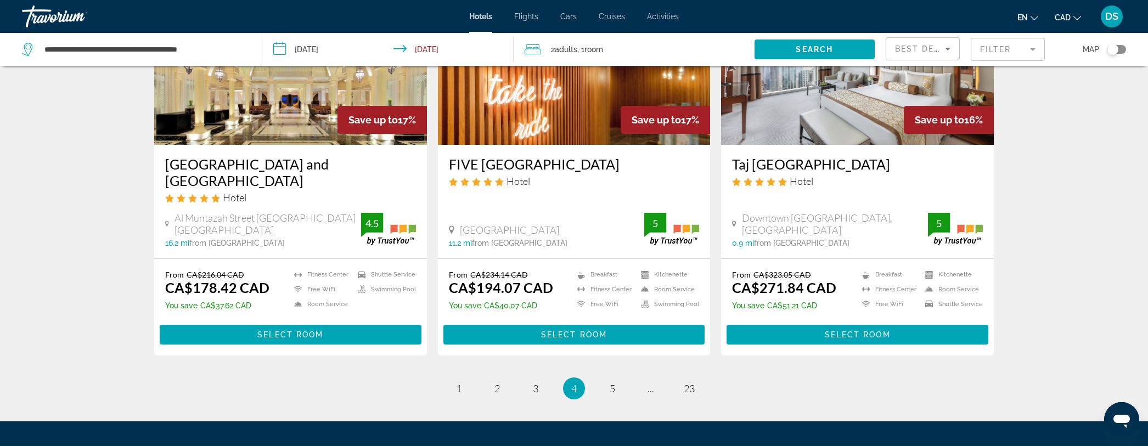
scroll to position [1420, 0]
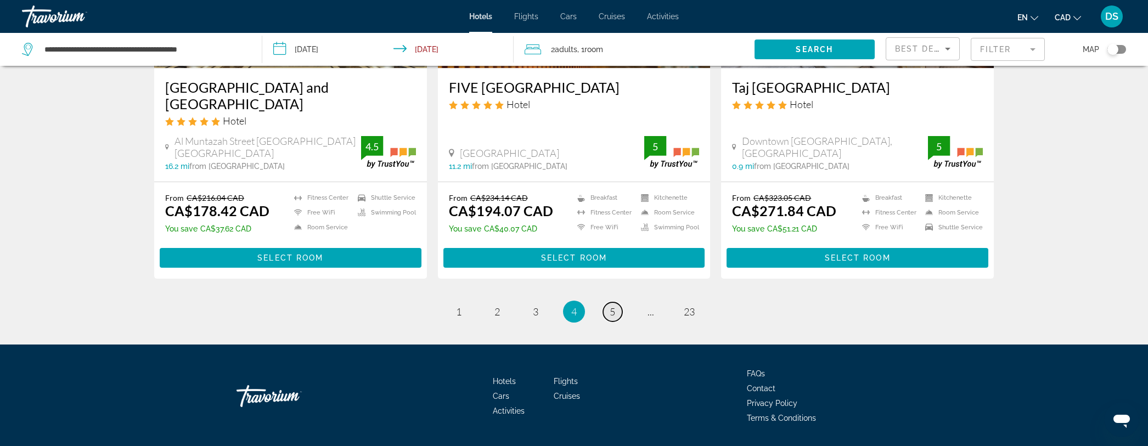
click at [612, 306] on span "5" at bounding box center [612, 312] width 5 height 12
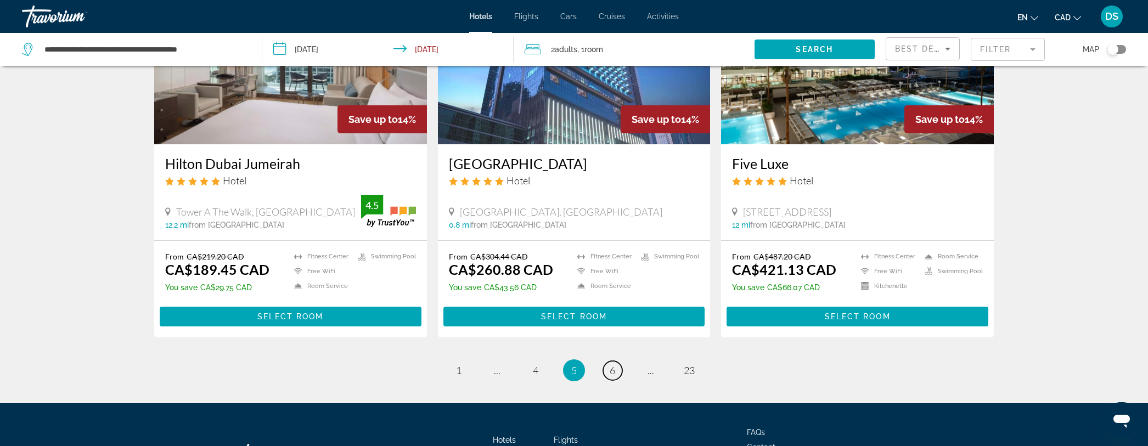
scroll to position [1354, 0]
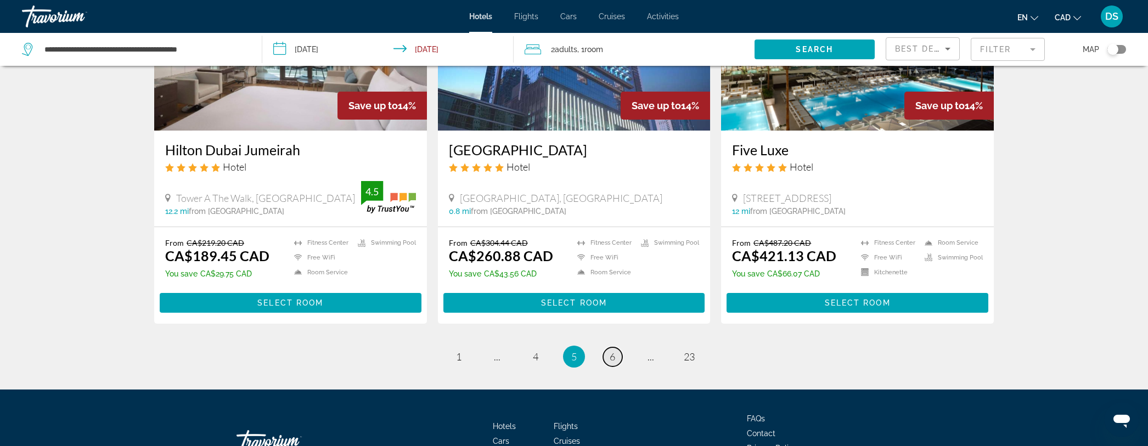
click at [610, 351] on span "6" at bounding box center [612, 357] width 5 height 12
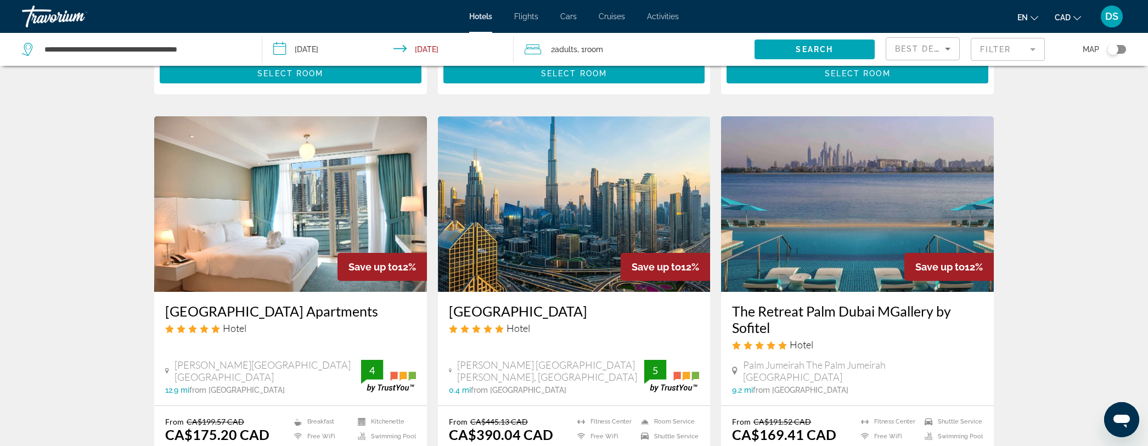
scroll to position [1244, 0]
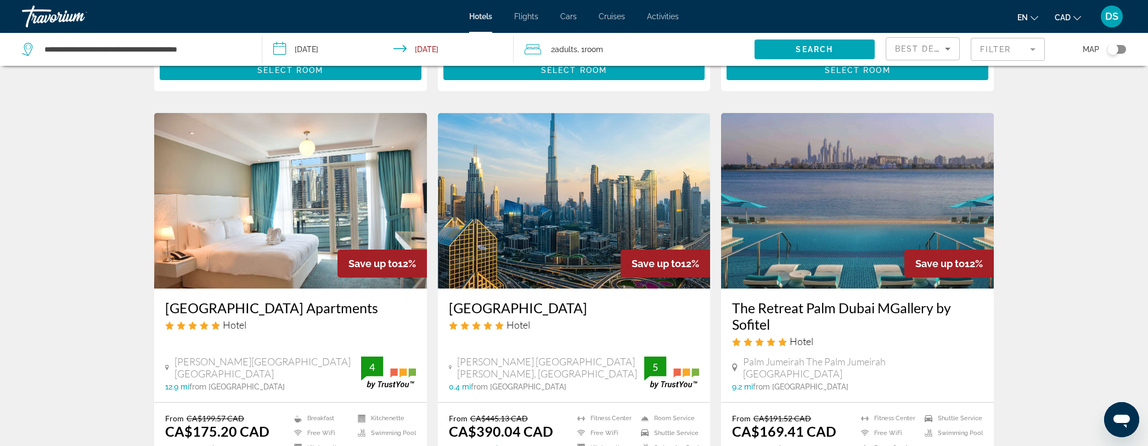
drag, startPoint x: 727, startPoint y: 263, endPoint x: 840, endPoint y: 283, distance: 114.3
click at [840, 289] on div "The Retreat Palm Dubai MGallery by Sofitel Hotel [GEOGRAPHIC_DATA] The [GEOGRAP…" at bounding box center [857, 346] width 273 height 114
copy h3 "The Retreat Palm Dubai MGallery by Sofitel"
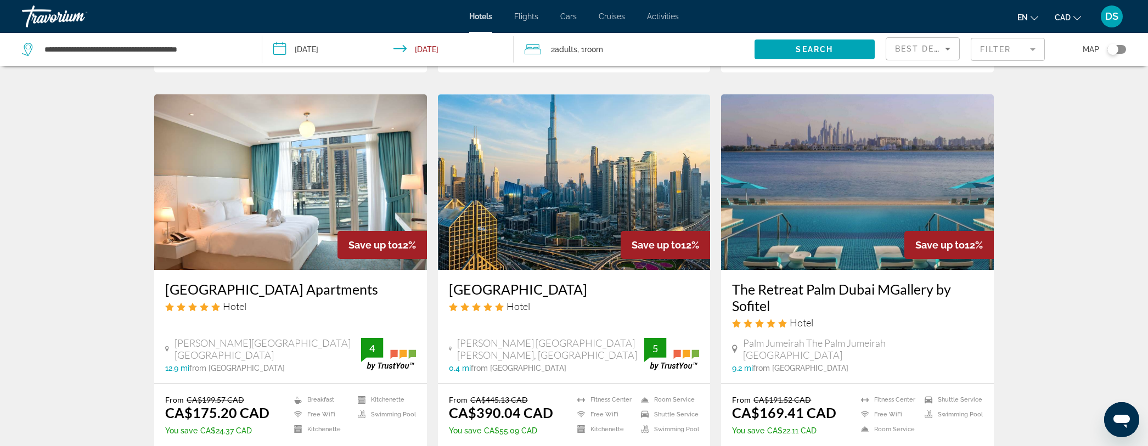
scroll to position [1281, 0]
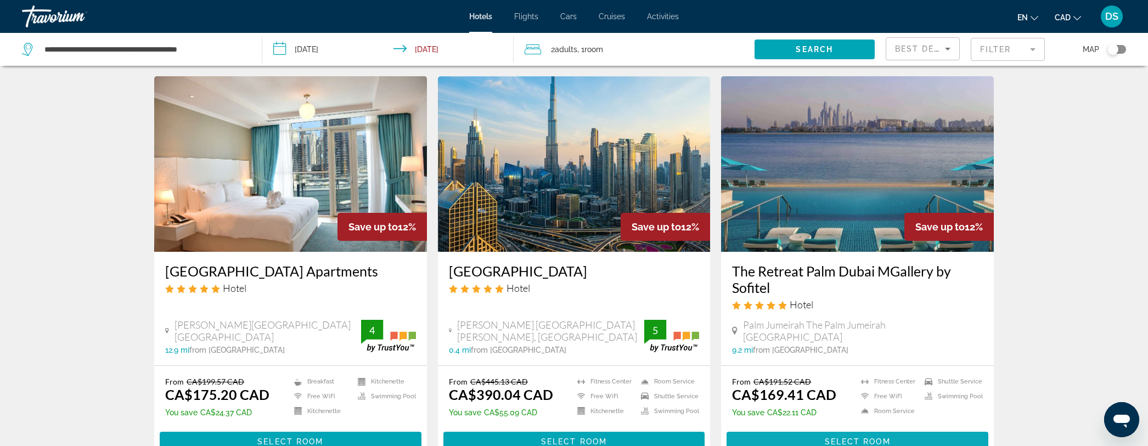
click at [839, 438] on span "Select Room" at bounding box center [858, 442] width 66 height 9
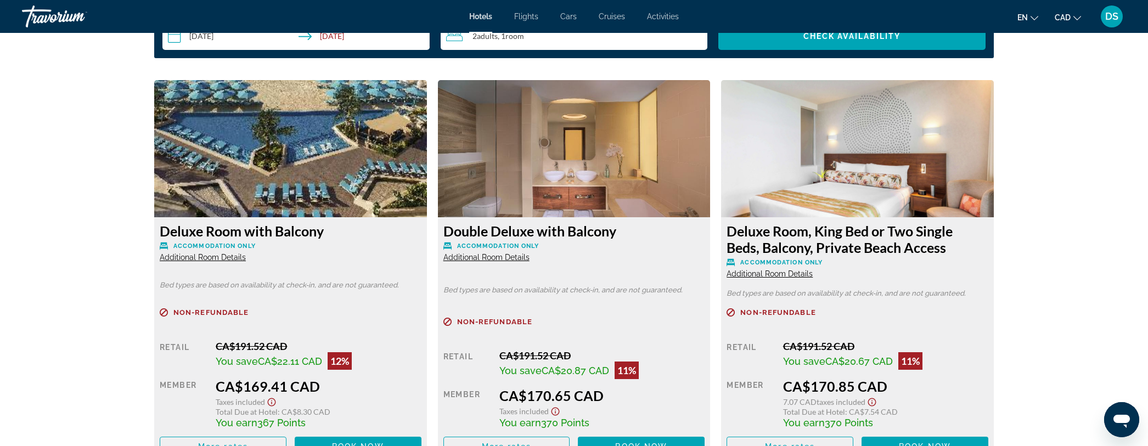
scroll to position [1500, 0]
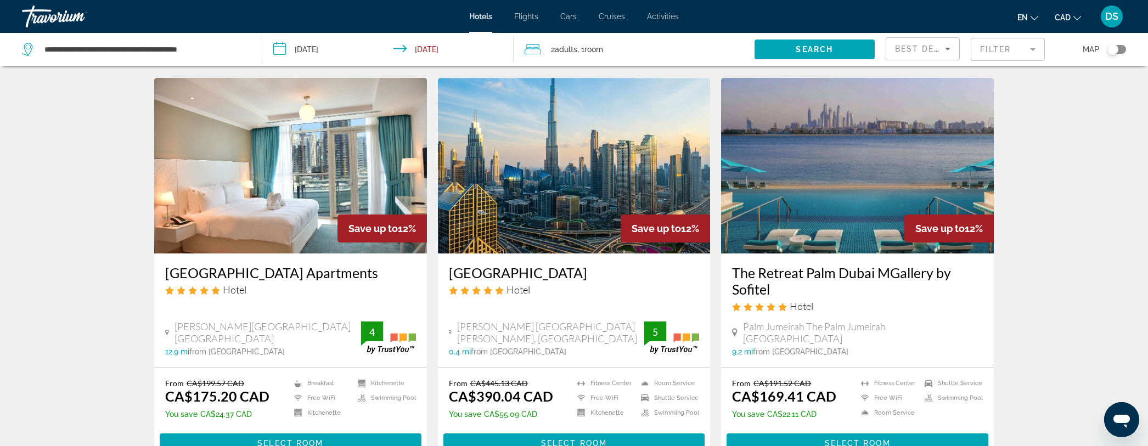
scroll to position [1450, 0]
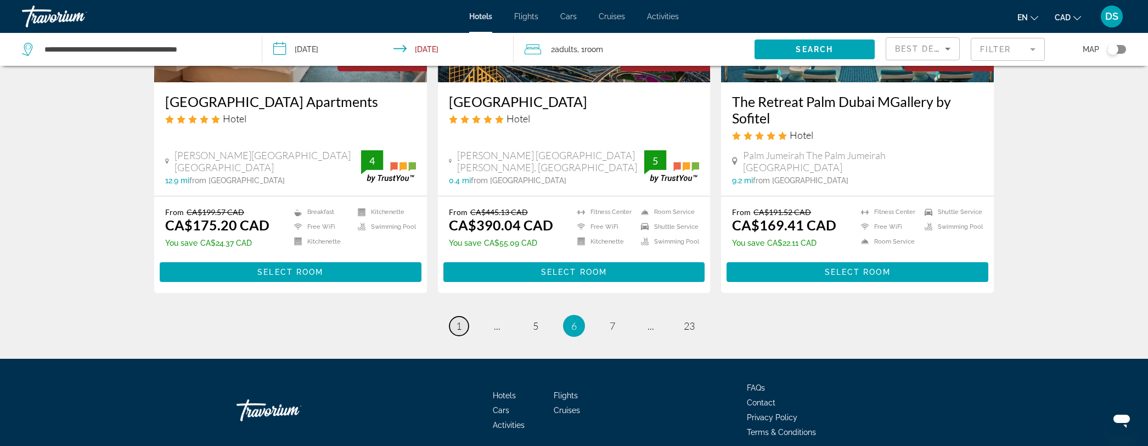
click at [452, 317] on link "page 1" at bounding box center [459, 326] width 19 height 19
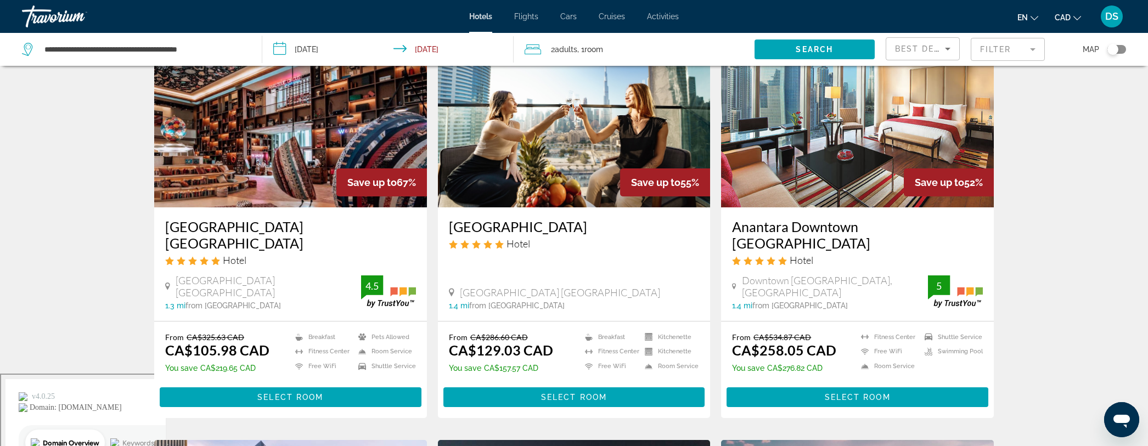
scroll to position [73, 0]
drag, startPoint x: 164, startPoint y: 219, endPoint x: 373, endPoint y: 211, distance: 209.3
click at [373, 211] on div "[GEOGRAPHIC_DATA] [GEOGRAPHIC_DATA] Hotel [GEOGRAPHIC_DATA], [GEOGRAPHIC_DATA] …" at bounding box center [290, 264] width 273 height 114
copy h3 "[GEOGRAPHIC_DATA] [GEOGRAPHIC_DATA]"
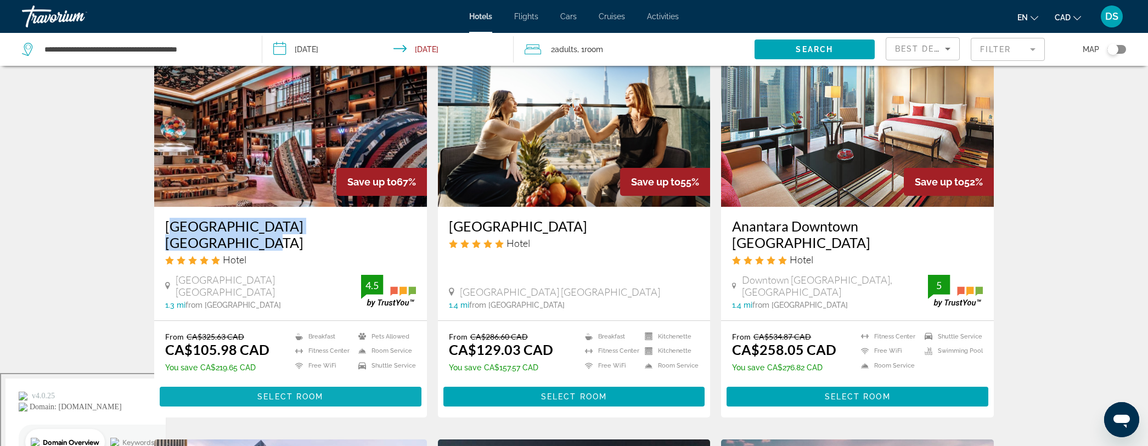
click at [271, 393] on span "Select Room" at bounding box center [290, 397] width 66 height 9
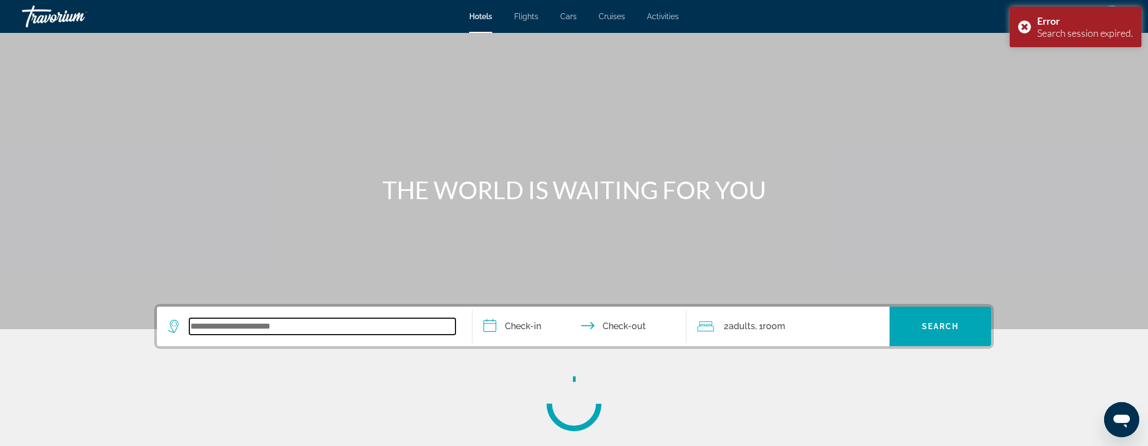
click at [261, 326] on input "Search widget" at bounding box center [322, 326] width 266 height 16
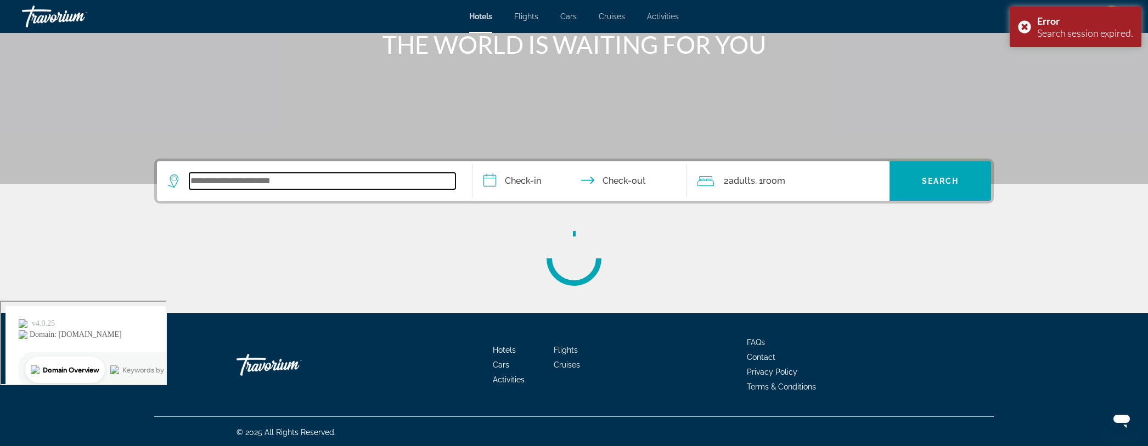
scroll to position [146, 0]
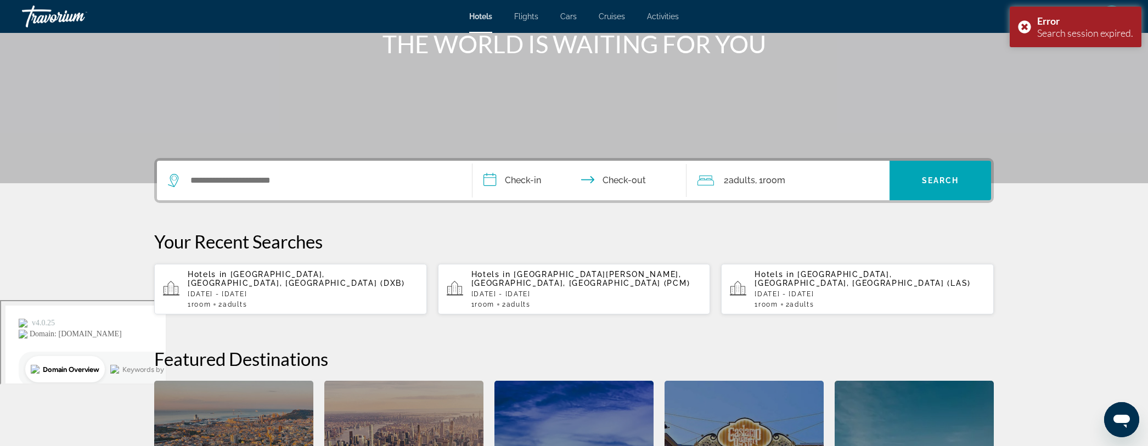
click at [248, 280] on span "[GEOGRAPHIC_DATA], [GEOGRAPHIC_DATA], [GEOGRAPHIC_DATA] (DXB)" at bounding box center [296, 279] width 217 height 18
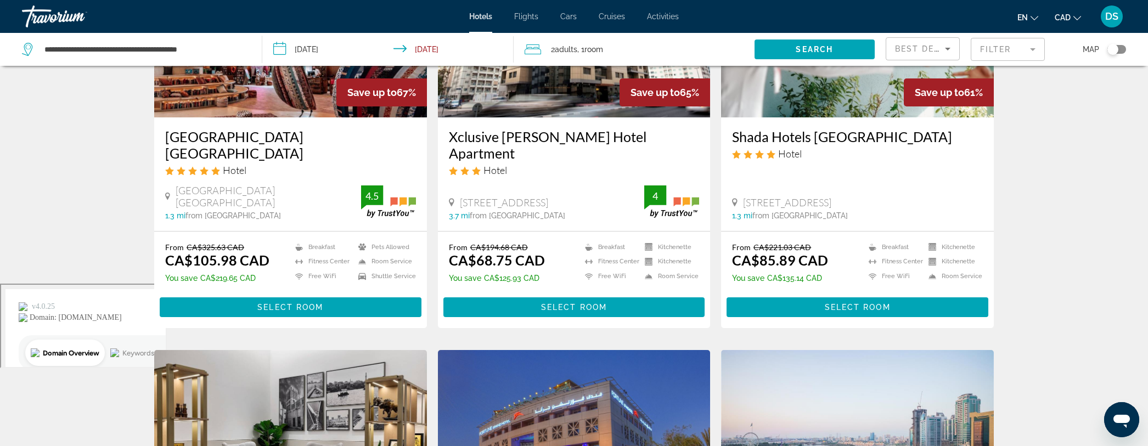
scroll to position [183, 0]
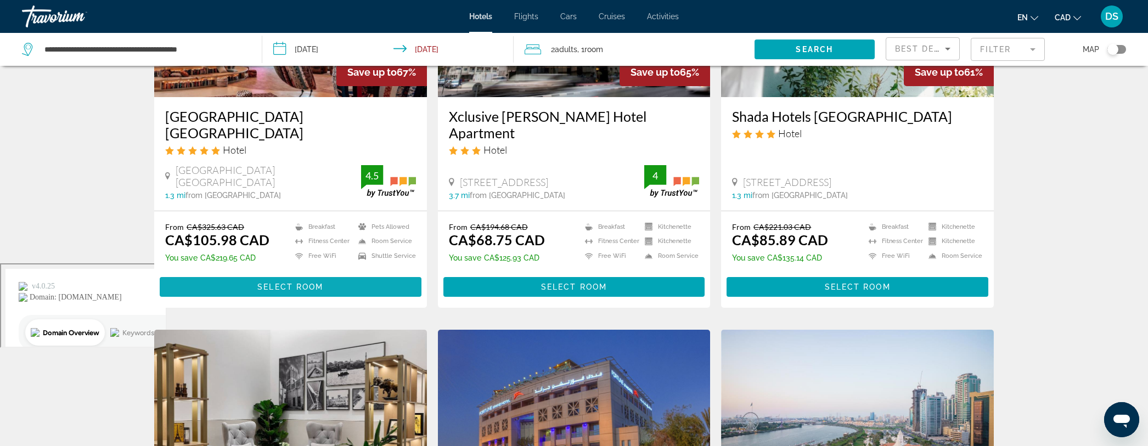
click at [276, 283] on span "Select Room" at bounding box center [290, 287] width 66 height 9
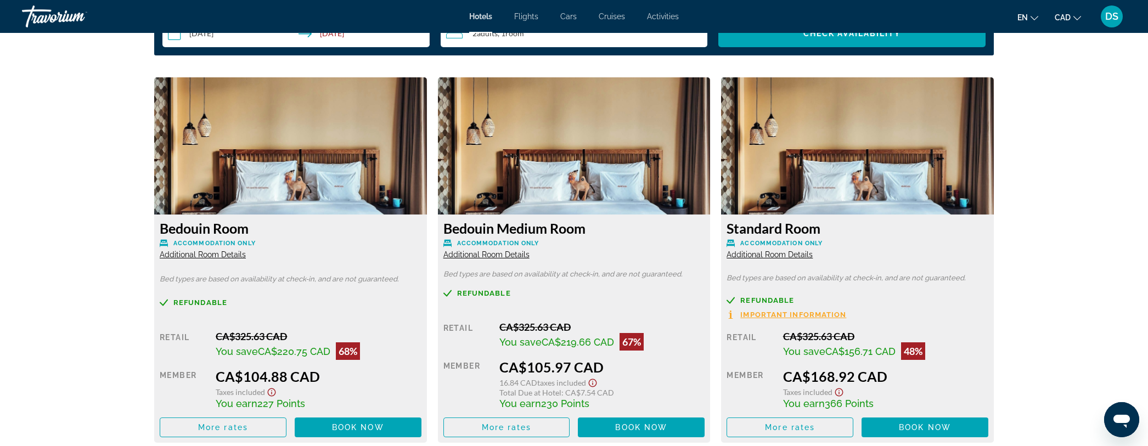
scroll to position [1465, 0]
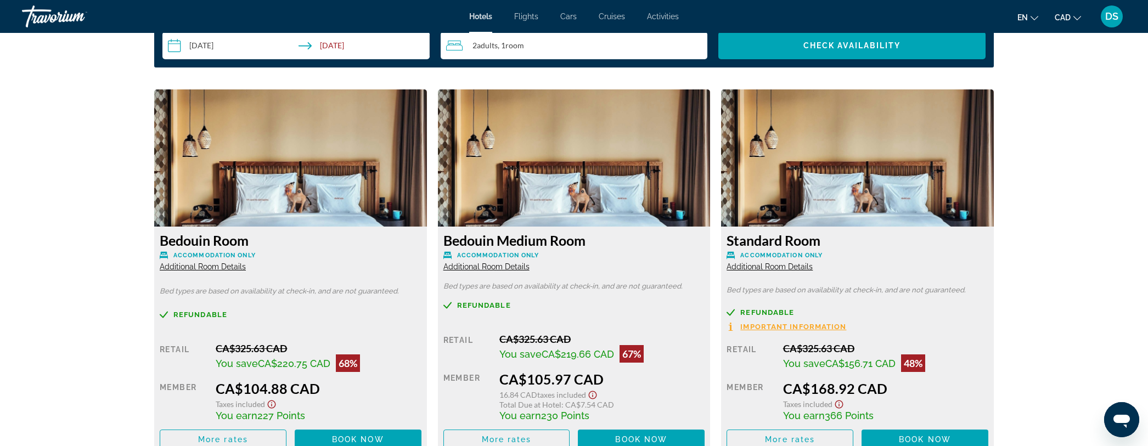
drag, startPoint x: 445, startPoint y: 233, endPoint x: 582, endPoint y: 241, distance: 137.5
click at [582, 241] on h3 "Bedouin Medium Room" at bounding box center [575, 240] width 262 height 16
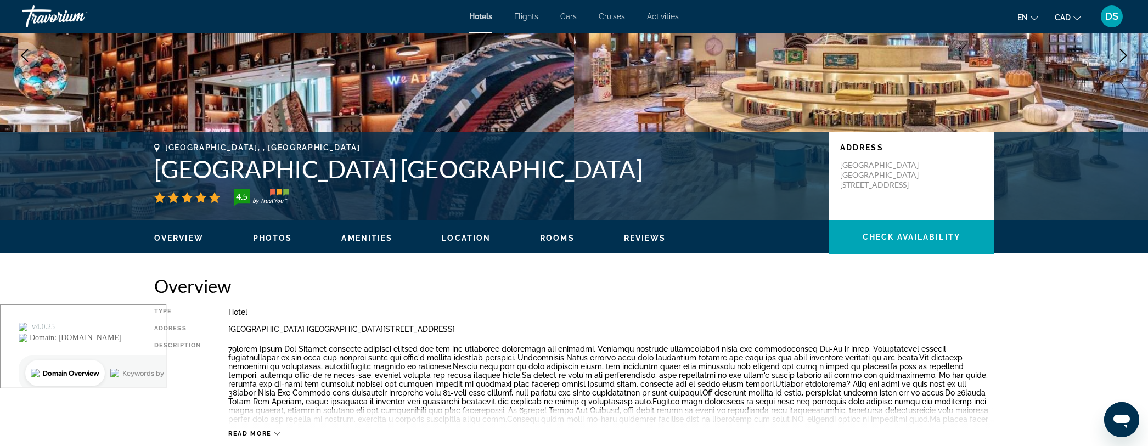
scroll to position [74, 0]
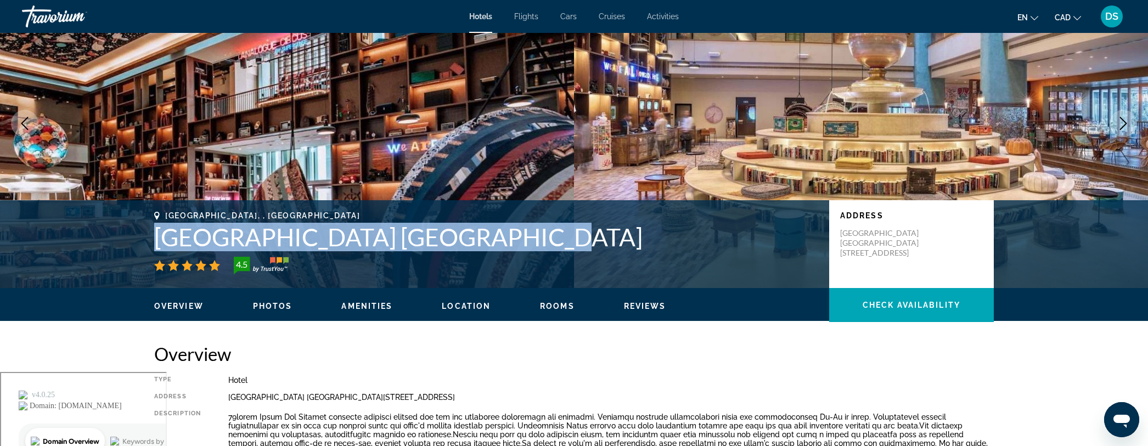
drag, startPoint x: 156, startPoint y: 243, endPoint x: 513, endPoint y: 247, distance: 356.9
click at [513, 247] on h1 "[GEOGRAPHIC_DATA] [GEOGRAPHIC_DATA]" at bounding box center [486, 237] width 664 height 29
copy h1 "[GEOGRAPHIC_DATA] [GEOGRAPHIC_DATA]"
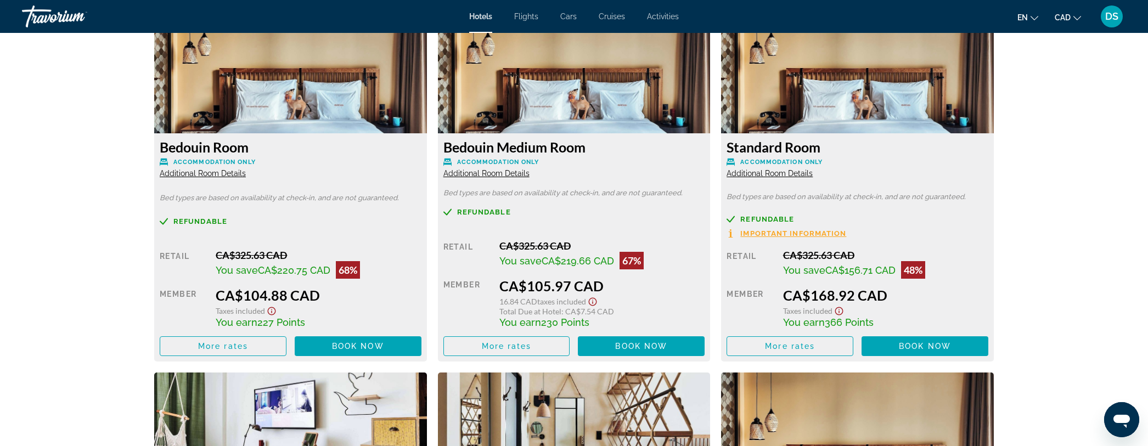
scroll to position [1538, 0]
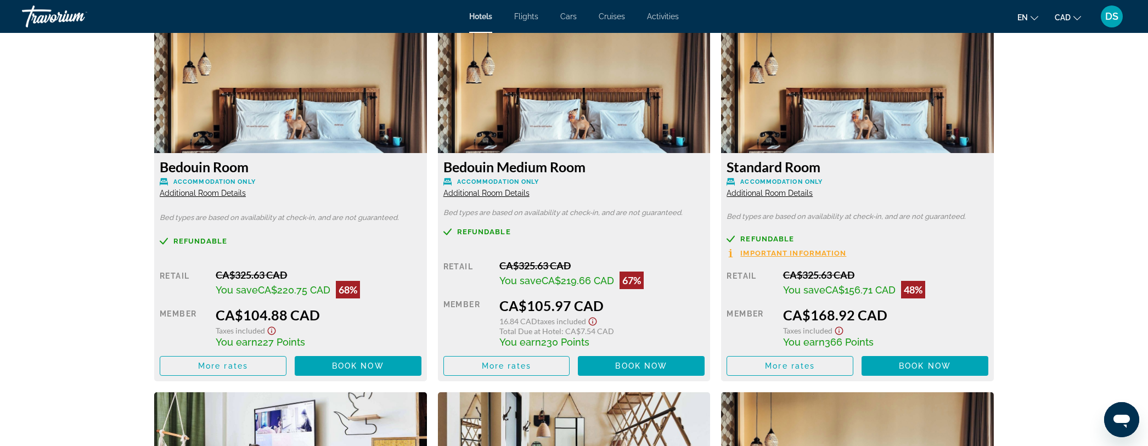
click at [477, 231] on span "Refundable" at bounding box center [484, 231] width 54 height 7
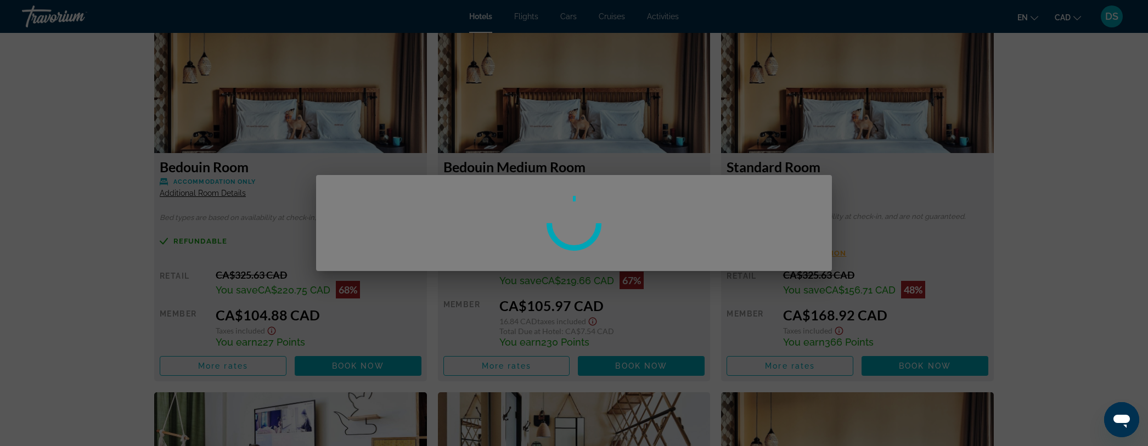
scroll to position [0, 0]
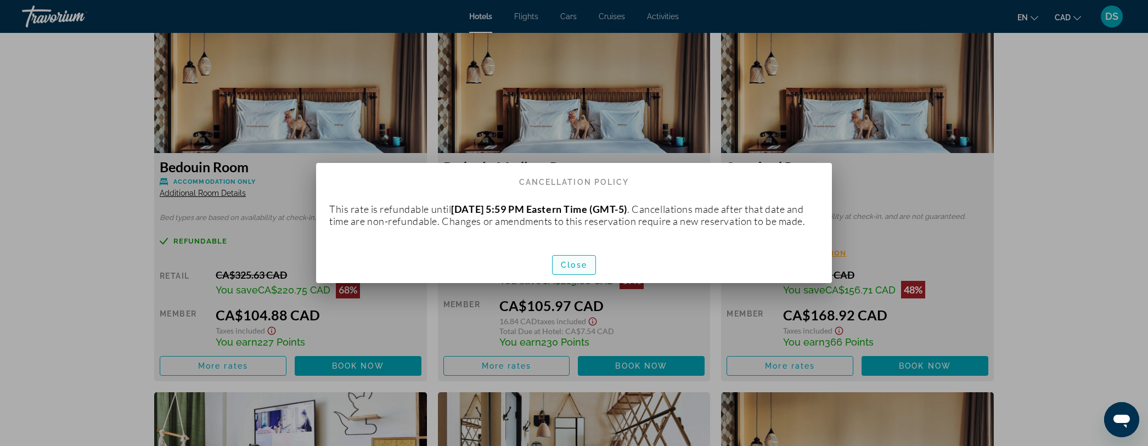
click at [575, 270] on span "Close" at bounding box center [574, 265] width 26 height 9
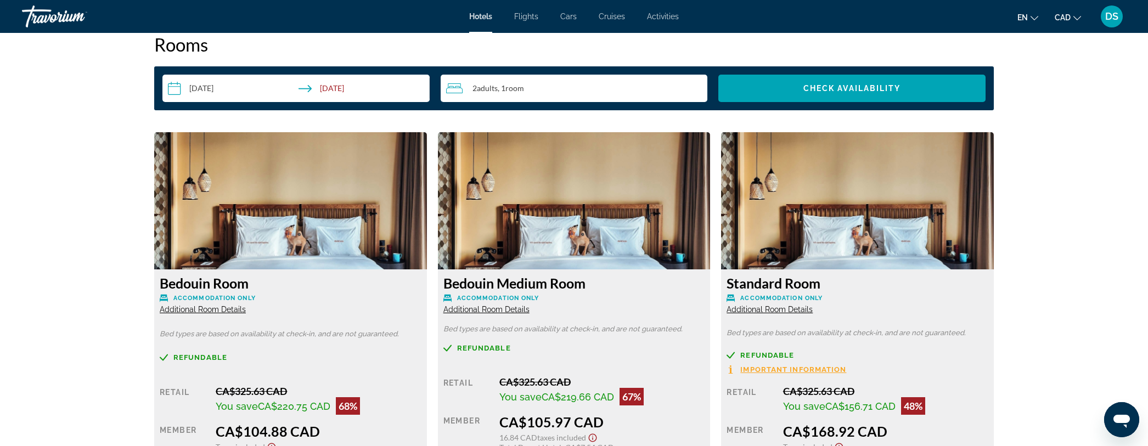
scroll to position [1574, 0]
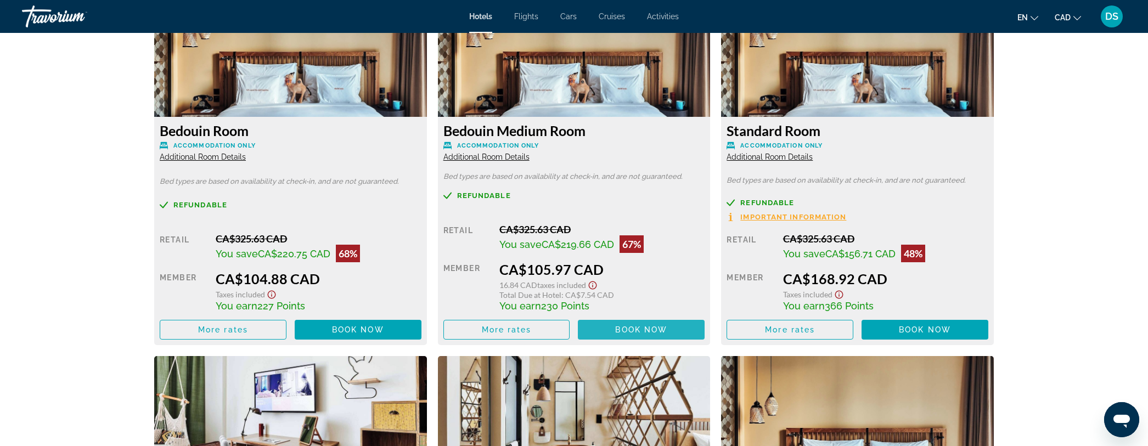
click at [646, 329] on span "Book now" at bounding box center [641, 330] width 52 height 9
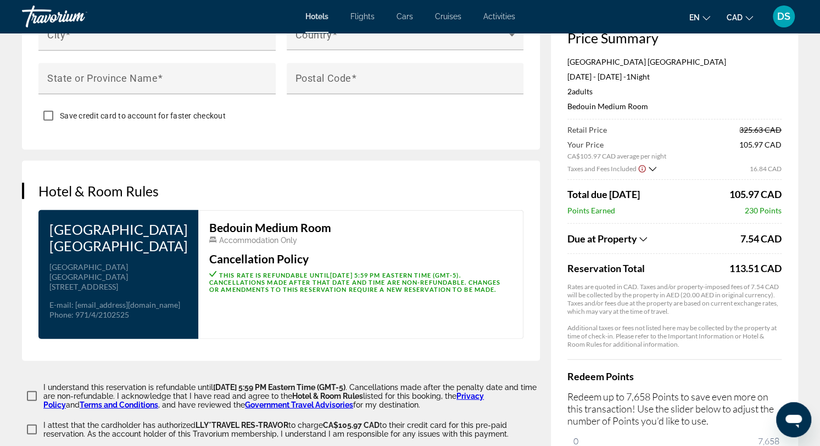
scroll to position [1491, 0]
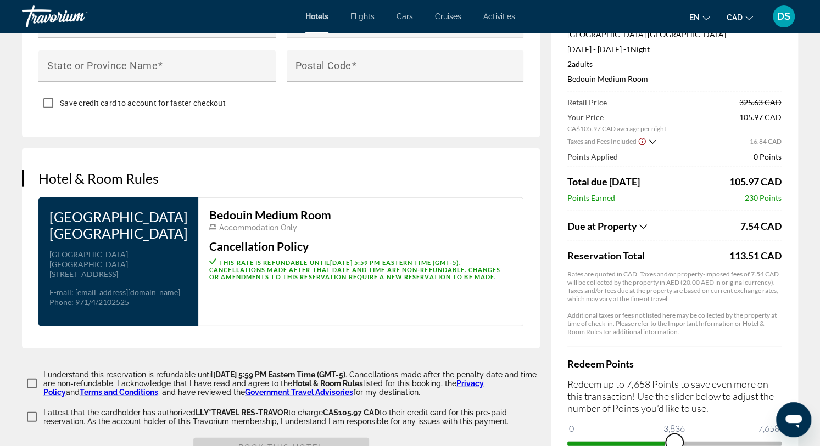
drag, startPoint x: 580, startPoint y: 405, endPoint x: 674, endPoint y: 405, distance: 94.4
click at [674, 434] on span "ngx-slider" at bounding box center [674, 443] width 18 height 18
drag, startPoint x: 677, startPoint y: 404, endPoint x: 791, endPoint y: 401, distance: 113.1
click at [791, 401] on div "Price Summary [GEOGRAPHIC_DATA] [GEOGRAPHIC_DATA] [DATE] - [DATE] - 1 Night Nig…" at bounding box center [674, 227] width 247 height 494
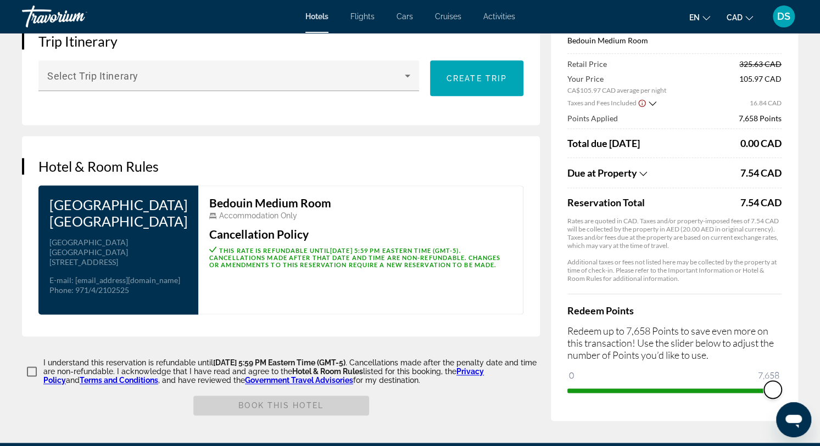
scroll to position [685, 0]
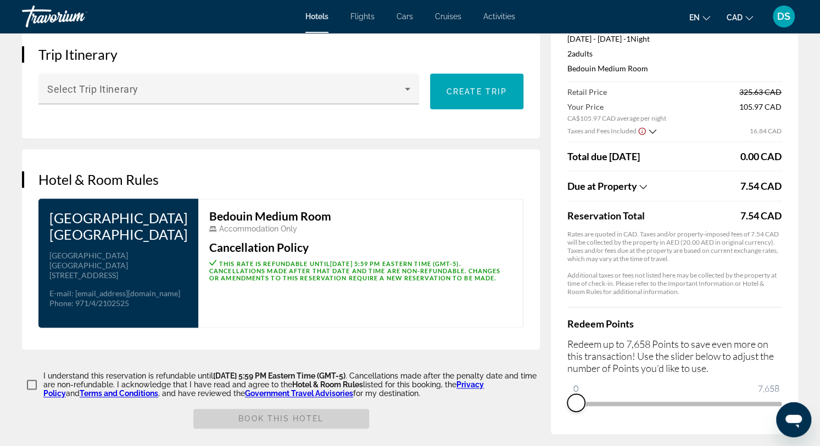
drag, startPoint x: 751, startPoint y: 363, endPoint x: 567, endPoint y: 360, distance: 183.9
click at [567, 402] on ngx-slider "0 7,658 0" at bounding box center [674, 403] width 214 height 2
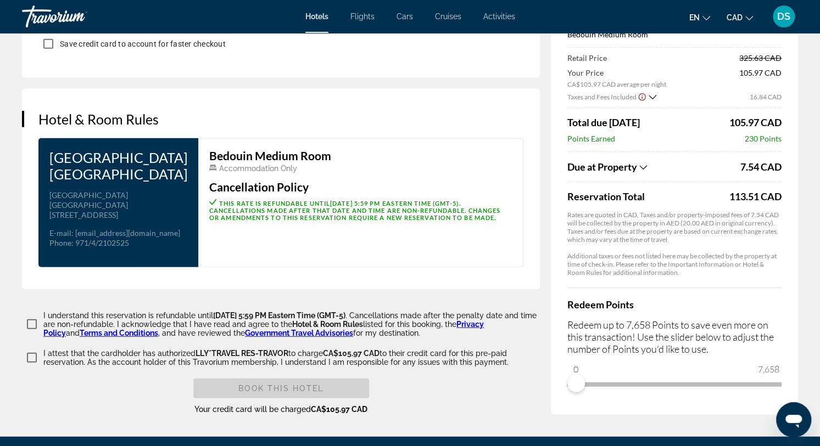
scroll to position [1527, 0]
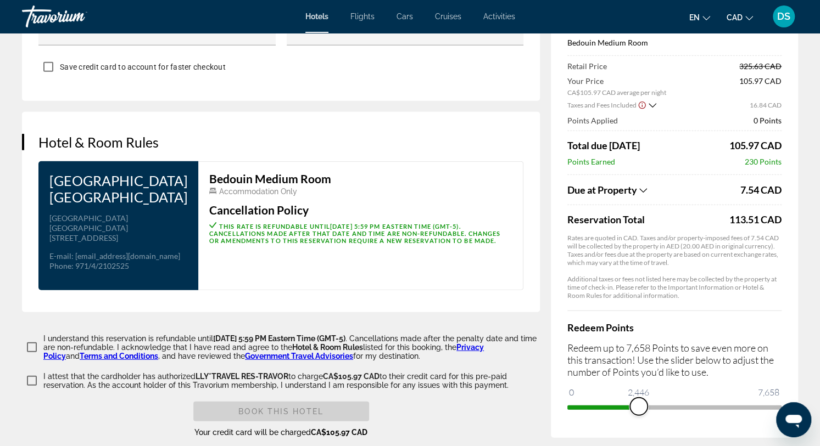
drag, startPoint x: 583, startPoint y: 371, endPoint x: 688, endPoint y: 379, distance: 105.7
click at [688, 379] on div "Price Summary [GEOGRAPHIC_DATA] [GEOGRAPHIC_DATA] [DATE] - [DATE] - 1 Night Nig…" at bounding box center [674, 191] width 247 height 494
drag, startPoint x: 691, startPoint y: 366, endPoint x: 787, endPoint y: 372, distance: 96.8
click at [787, 372] on div "Price Summary [GEOGRAPHIC_DATA] [GEOGRAPHIC_DATA] [DATE] - [DATE] - 1 Night Nig…" at bounding box center [674, 191] width 247 height 494
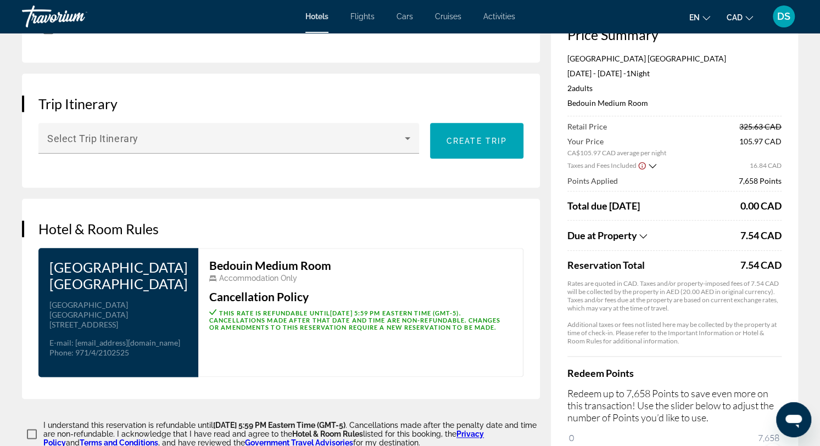
scroll to position [648, 0]
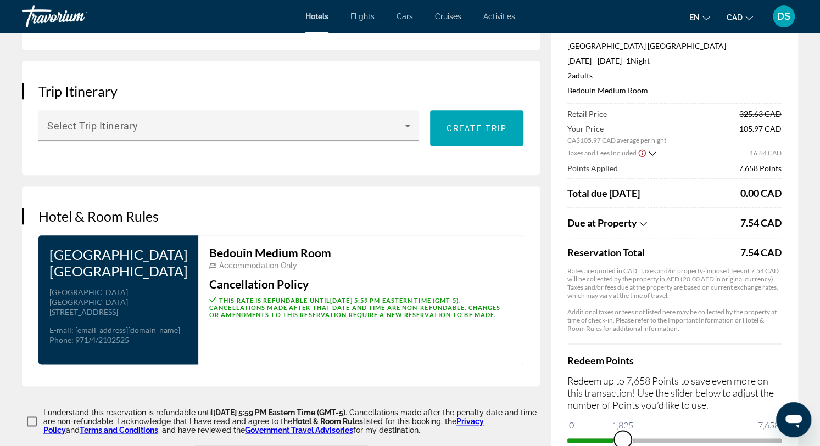
drag, startPoint x: 767, startPoint y: 407, endPoint x: 623, endPoint y: 400, distance: 145.1
click at [623, 431] on span "ngx-slider" at bounding box center [623, 440] width 18 height 18
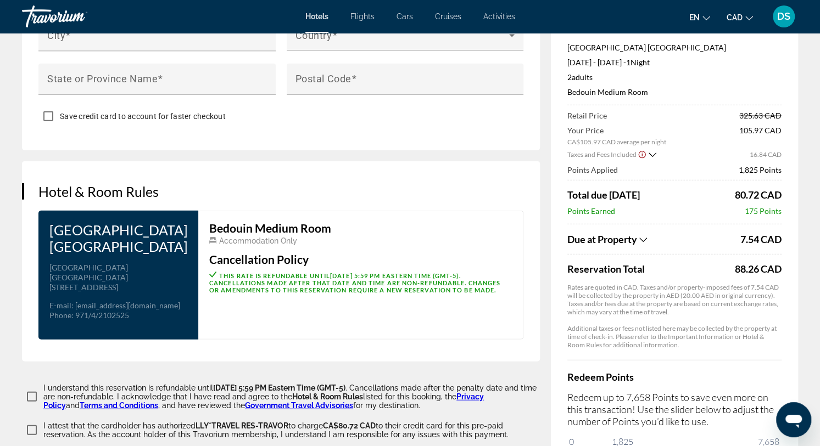
scroll to position [1491, 0]
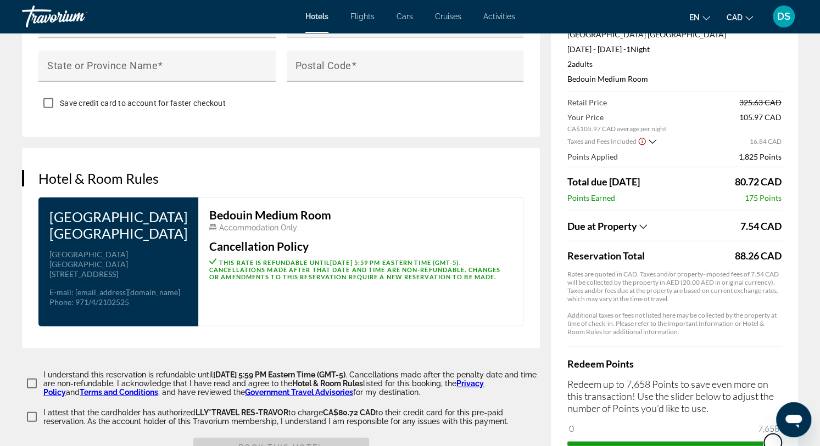
drag, startPoint x: 1398, startPoint y: 807, endPoint x: 783, endPoint y: 405, distance: 734.8
click at [787, 397] on div "Price Summary [GEOGRAPHIC_DATA] [GEOGRAPHIC_DATA] [DATE] - [DATE] - 1 Night Nig…" at bounding box center [674, 227] width 247 height 494
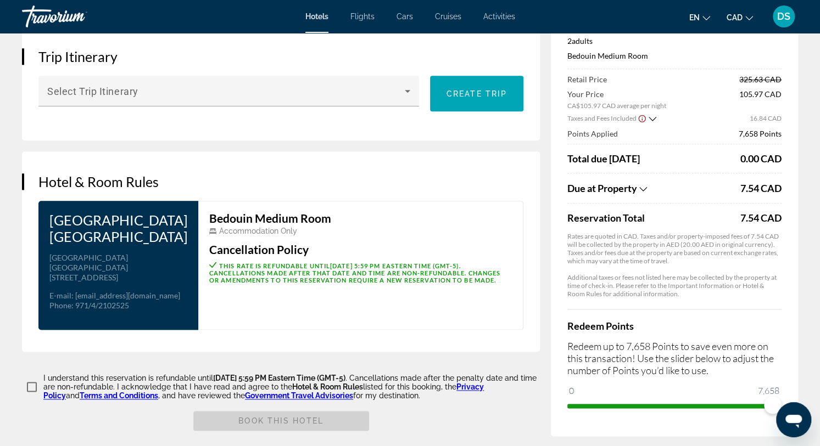
scroll to position [648, 0]
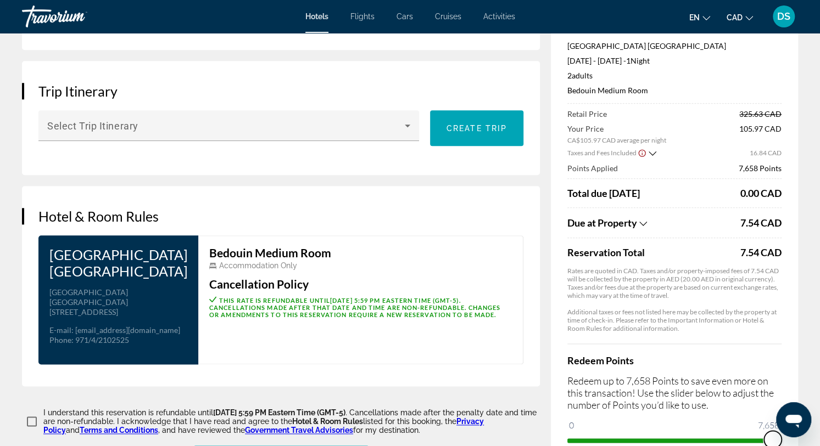
drag, startPoint x: 772, startPoint y: 401, endPoint x: 814, endPoint y: 397, distance: 41.4
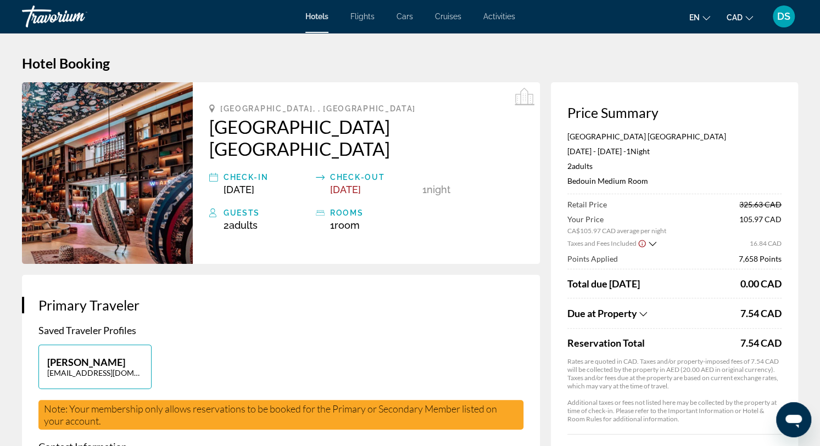
scroll to position [183, 0]
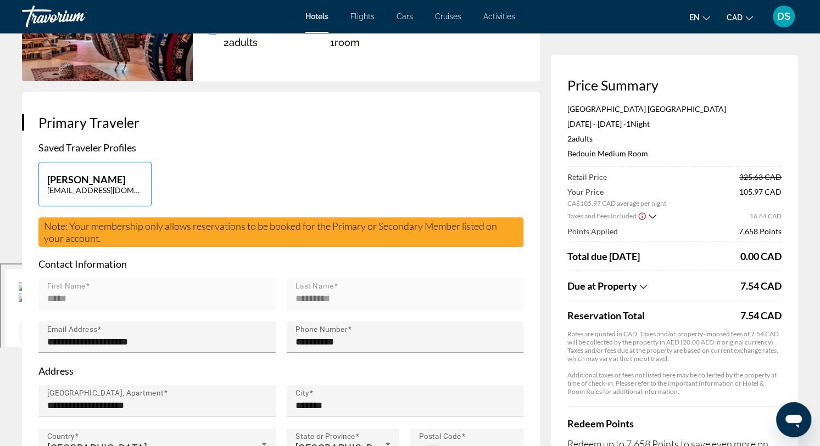
click at [116, 173] on p "[PERSON_NAME]" at bounding box center [95, 179] width 96 height 12
type input "*****"
type input "*********"
type input "**********"
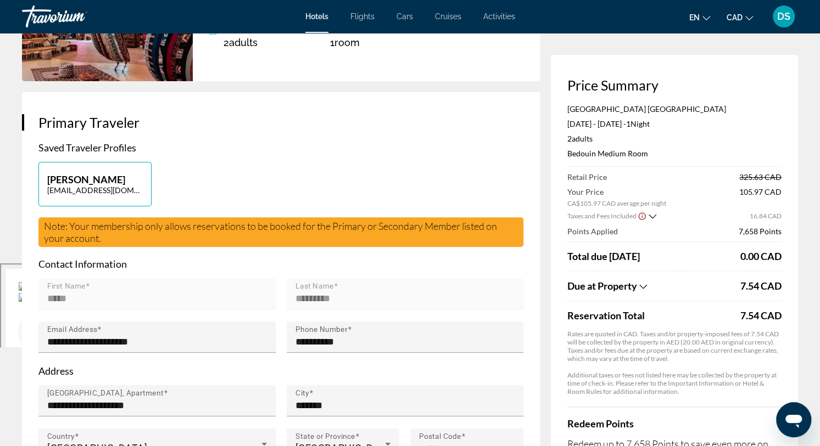
type input "**********"
type input "*******"
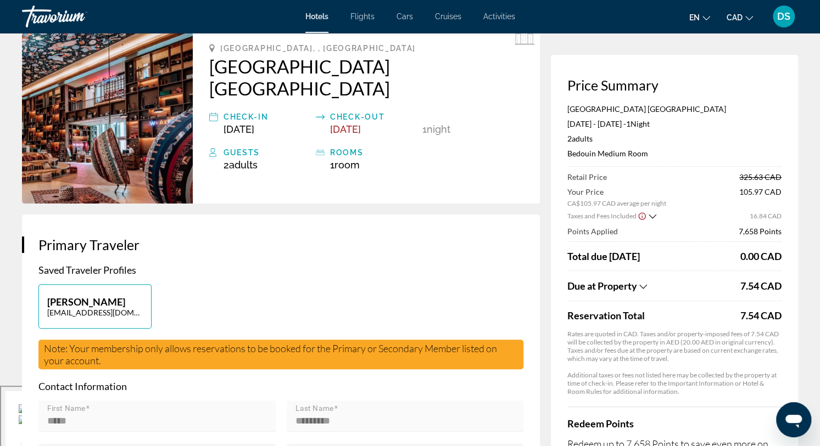
scroll to position [0, 0]
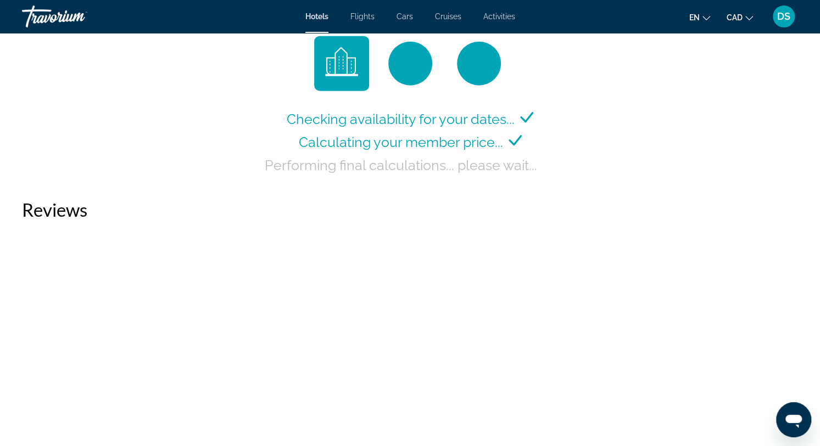
scroll to position [1531, 0]
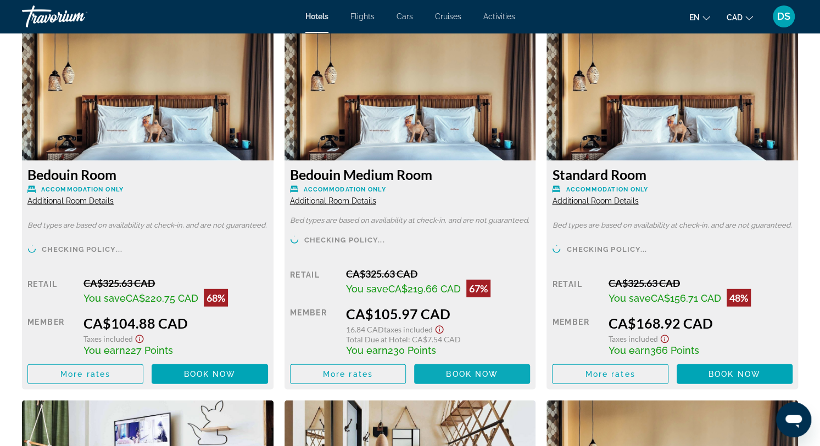
click at [441, 380] on span "Main content" at bounding box center [472, 374] width 116 height 26
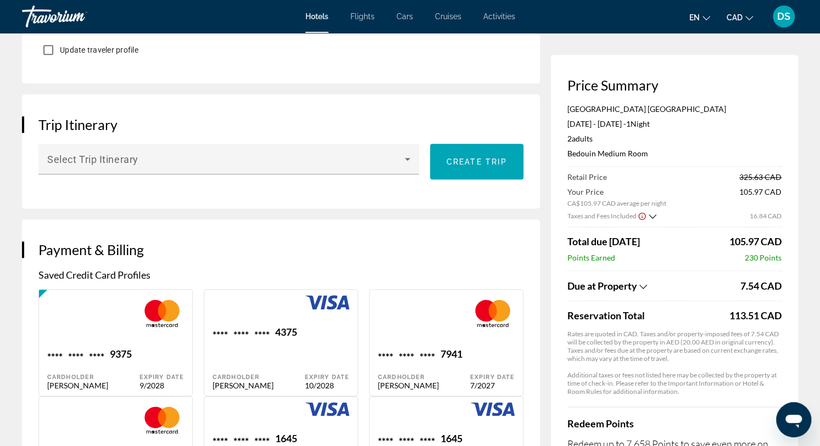
scroll to position [769, 0]
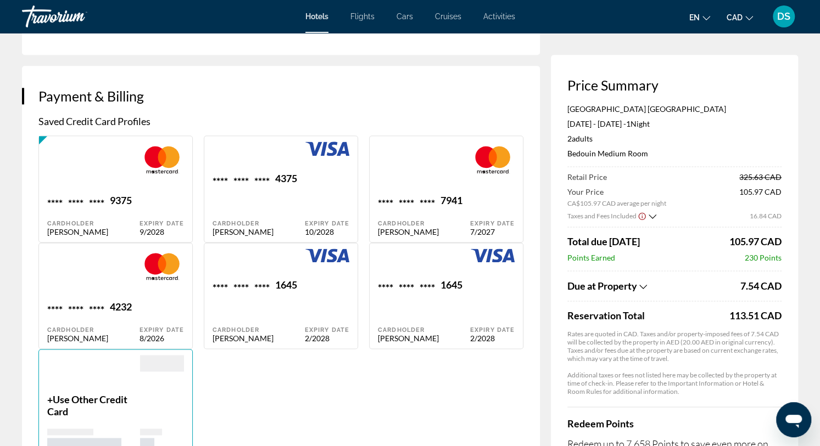
click at [289, 172] on div "**** **** **** 4375 Cardholder [PERSON_NAME]" at bounding box center [258, 204] width 92 height 64
type input "*****"
type input "*********"
type input "**********"
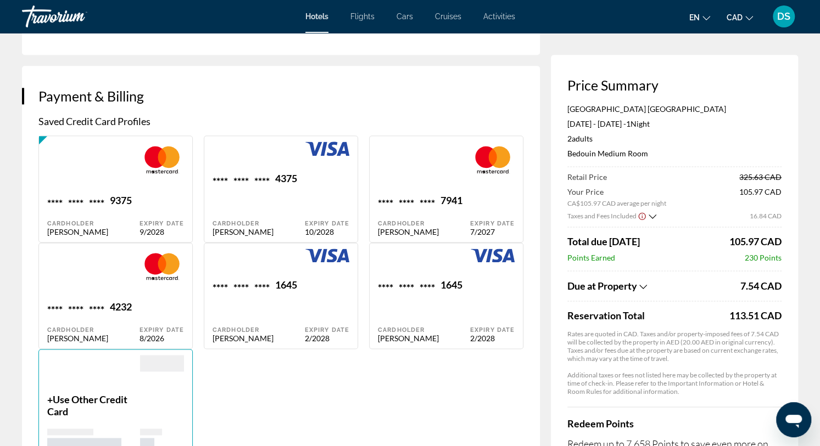
type input "*******"
type input "******"
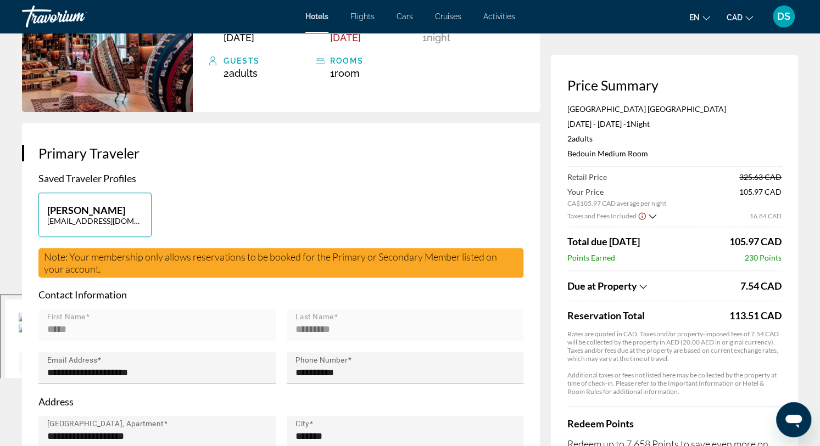
scroll to position [146, 0]
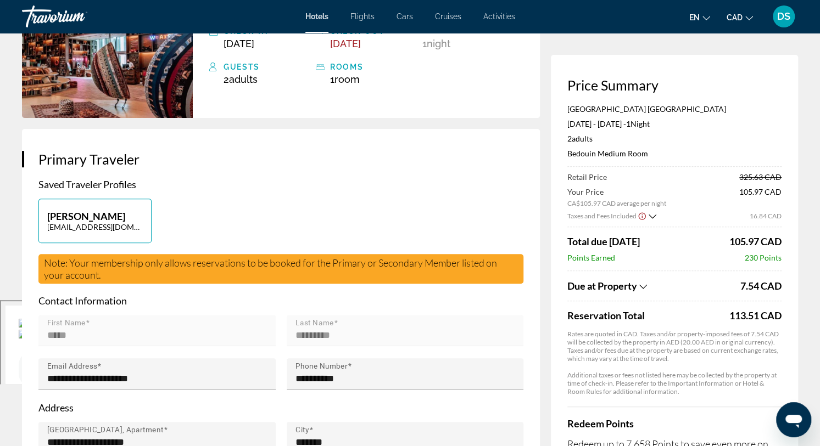
click at [119, 199] on button "[PERSON_NAME] [EMAIL_ADDRESS][DOMAIN_NAME]" at bounding box center [94, 221] width 113 height 44
type input "*****"
type input "*********"
type input "**********"
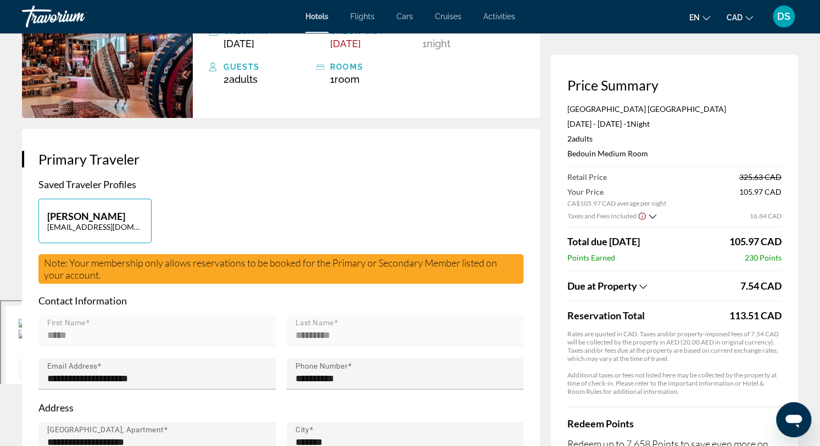
type input "**********"
type input "*******"
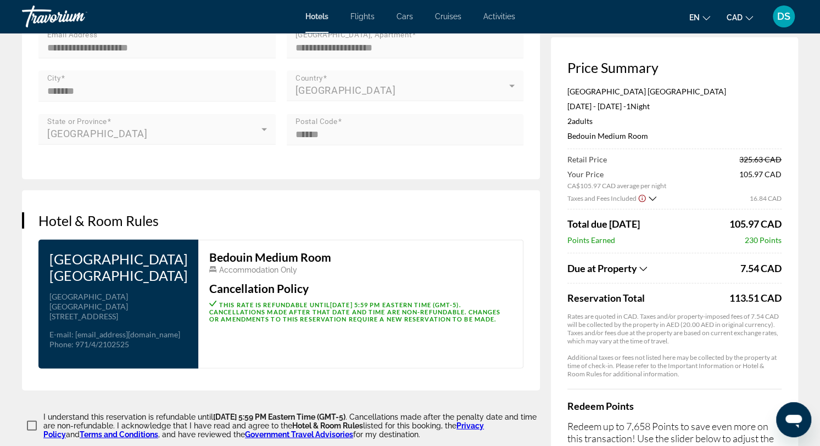
scroll to position [1616, 0]
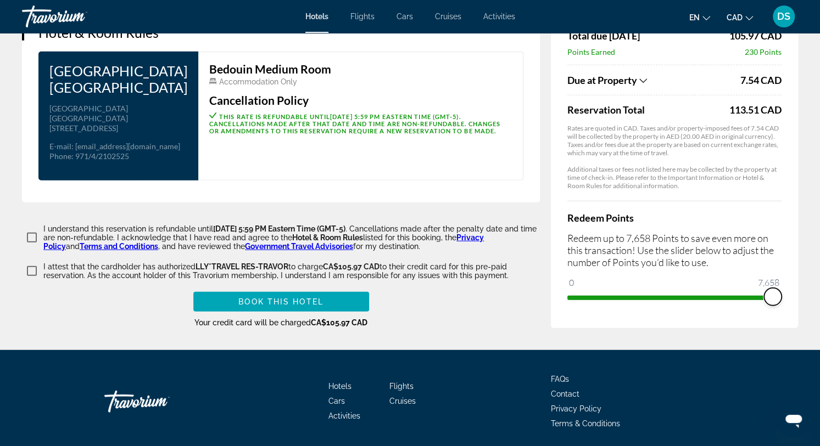
drag, startPoint x: 579, startPoint y: 260, endPoint x: 860, endPoint y: 255, distance: 281.1
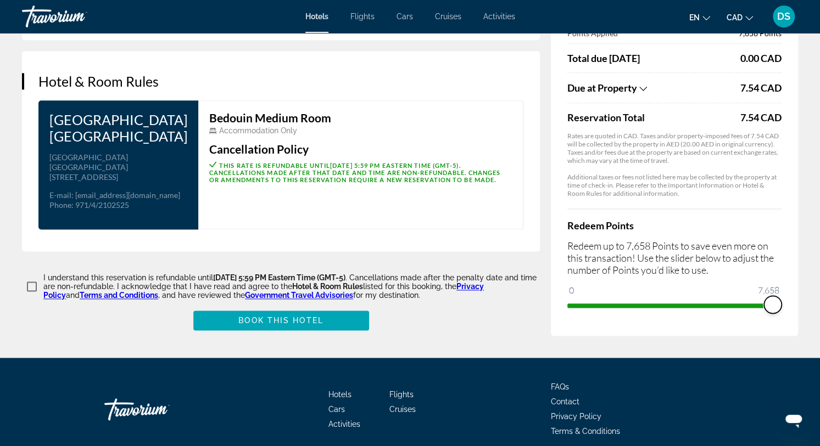
scroll to position [795, 0]
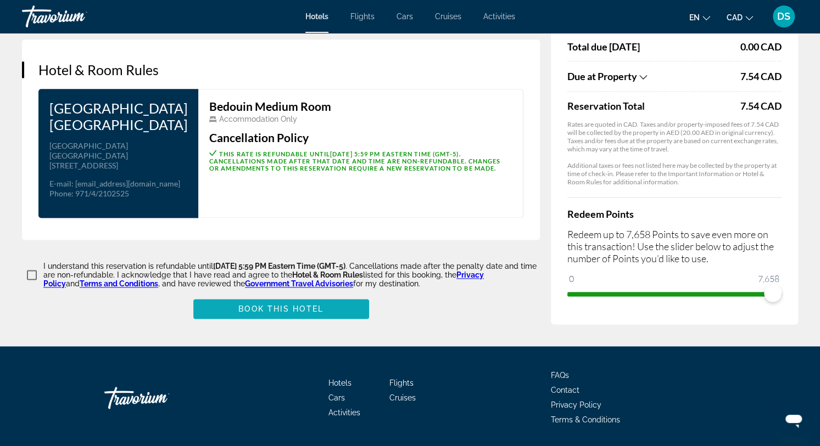
click at [344, 296] on span "Main content" at bounding box center [281, 309] width 176 height 26
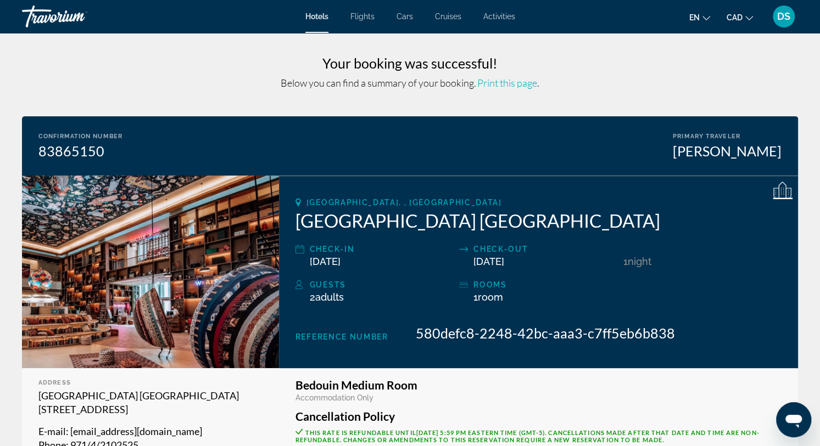
click at [435, 153] on div "Confirmation Number 83865150 Primary Traveler [PERSON_NAME]" at bounding box center [410, 145] width 776 height 59
click at [469, 221] on h2 "[GEOGRAPHIC_DATA] [GEOGRAPHIC_DATA]" at bounding box center [538, 221] width 486 height 22
